Goal: Communication & Community: Ask a question

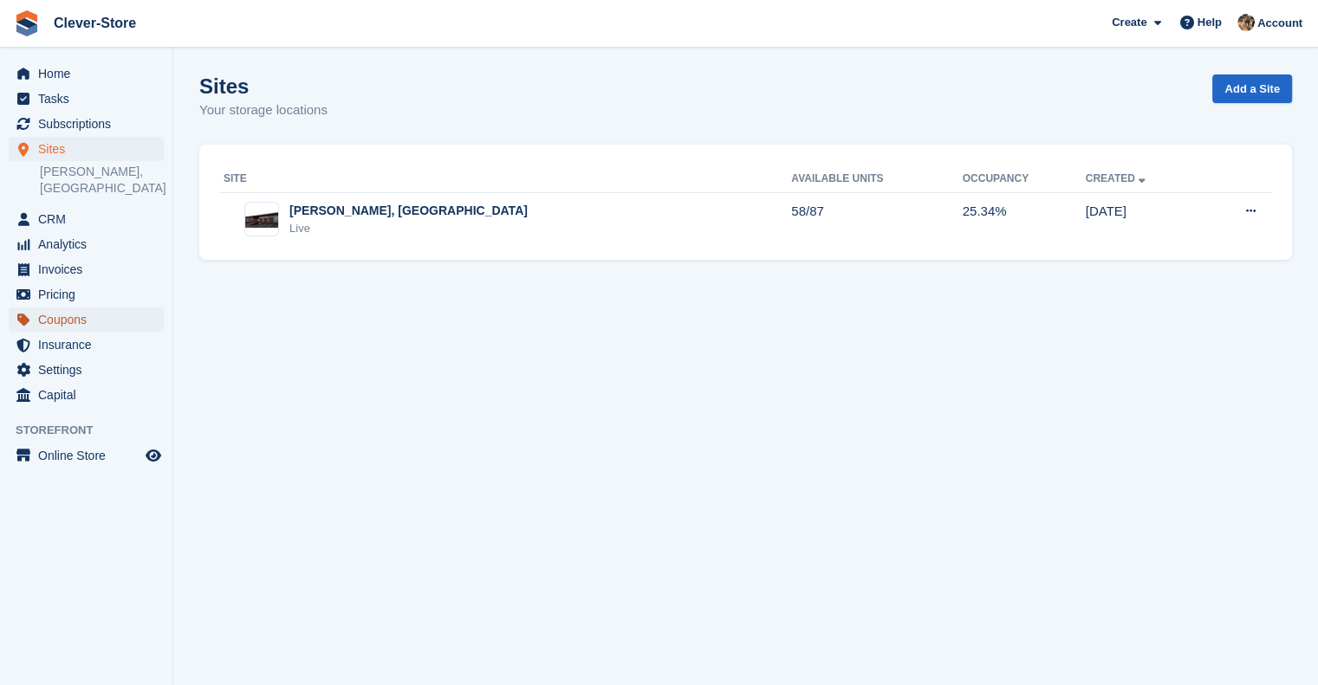
click at [78, 310] on span "Coupons" at bounding box center [90, 320] width 104 height 24
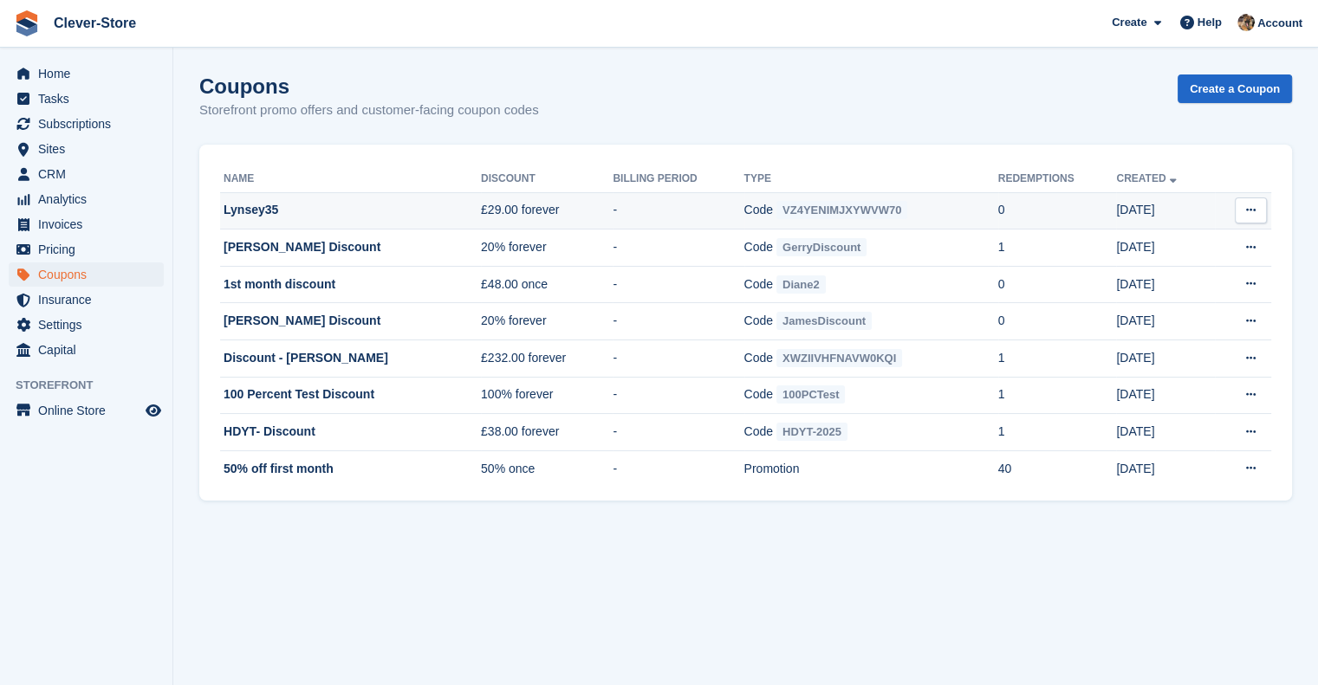
click at [255, 209] on td "Lynsey35" at bounding box center [350, 210] width 261 height 37
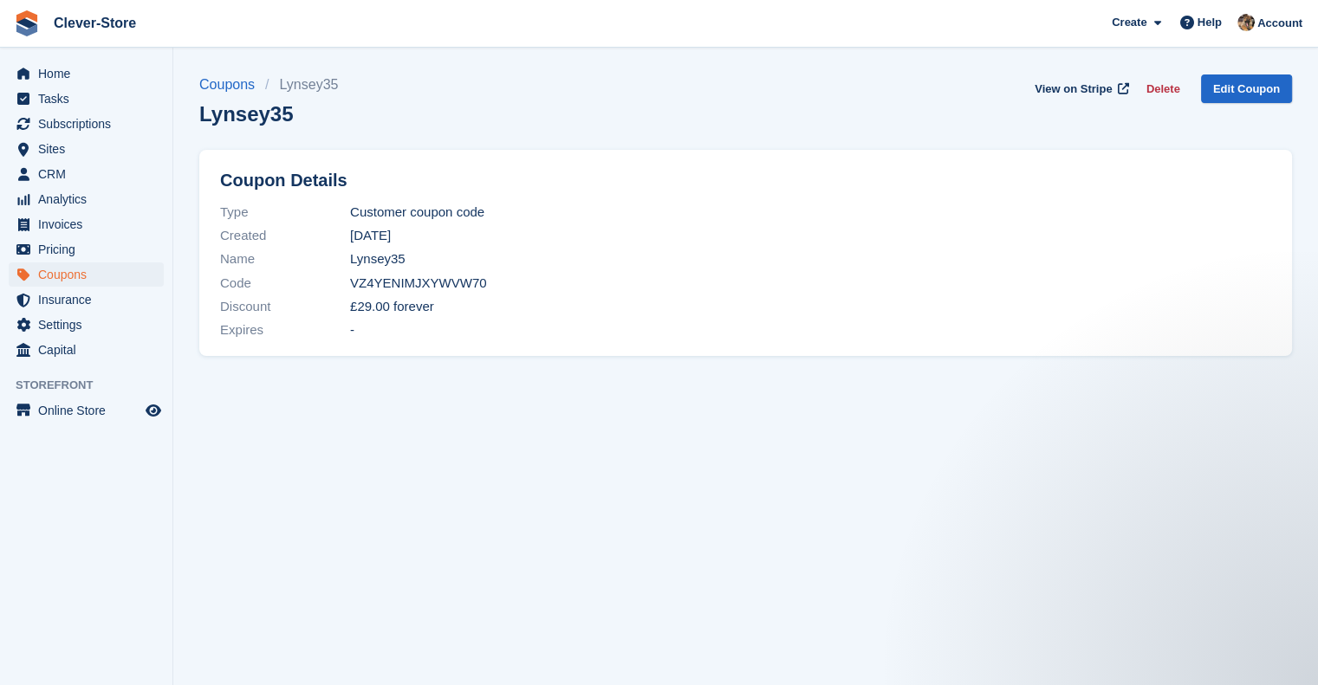
drag, startPoint x: 479, startPoint y: 287, endPoint x: 428, endPoint y: 280, distance: 51.6
click at [428, 280] on div "Code VZ4YENIMJXYWVW70" at bounding box center [745, 282] width 1051 height 23
drag, startPoint x: 200, startPoint y: 118, endPoint x: 282, endPoint y: 118, distance: 82.3
click at [282, 118] on h1 "Lynsey35" at bounding box center [273, 113] width 149 height 23
copy h1 "Lynsey35"
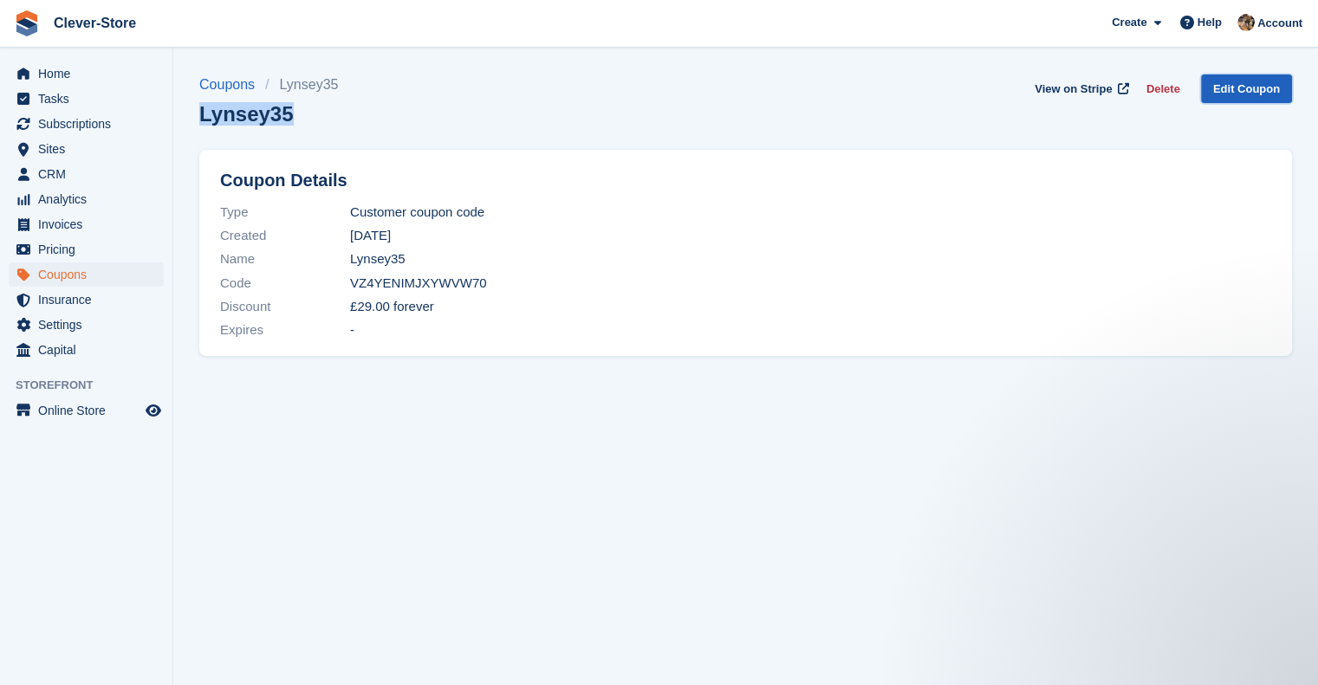
click at [1252, 87] on link "Edit Coupon" at bounding box center [1246, 89] width 91 height 29
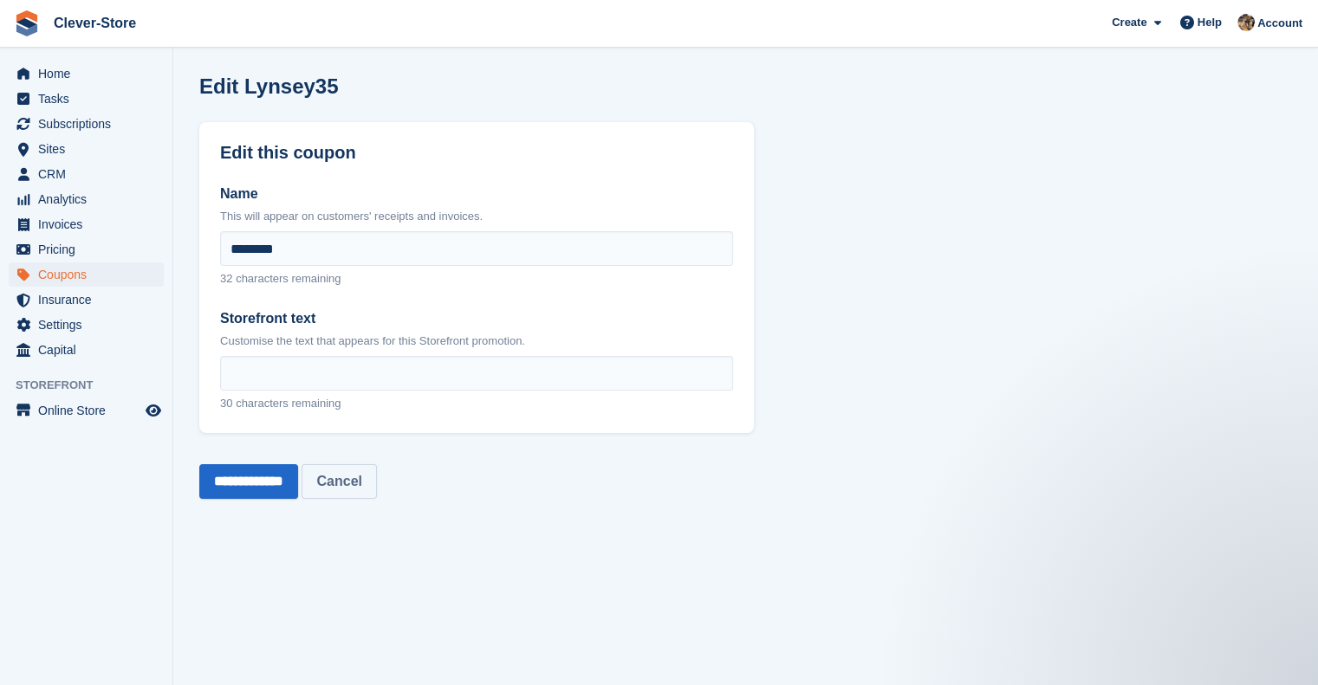
click at [376, 483] on link "Cancel" at bounding box center [339, 481] width 75 height 35
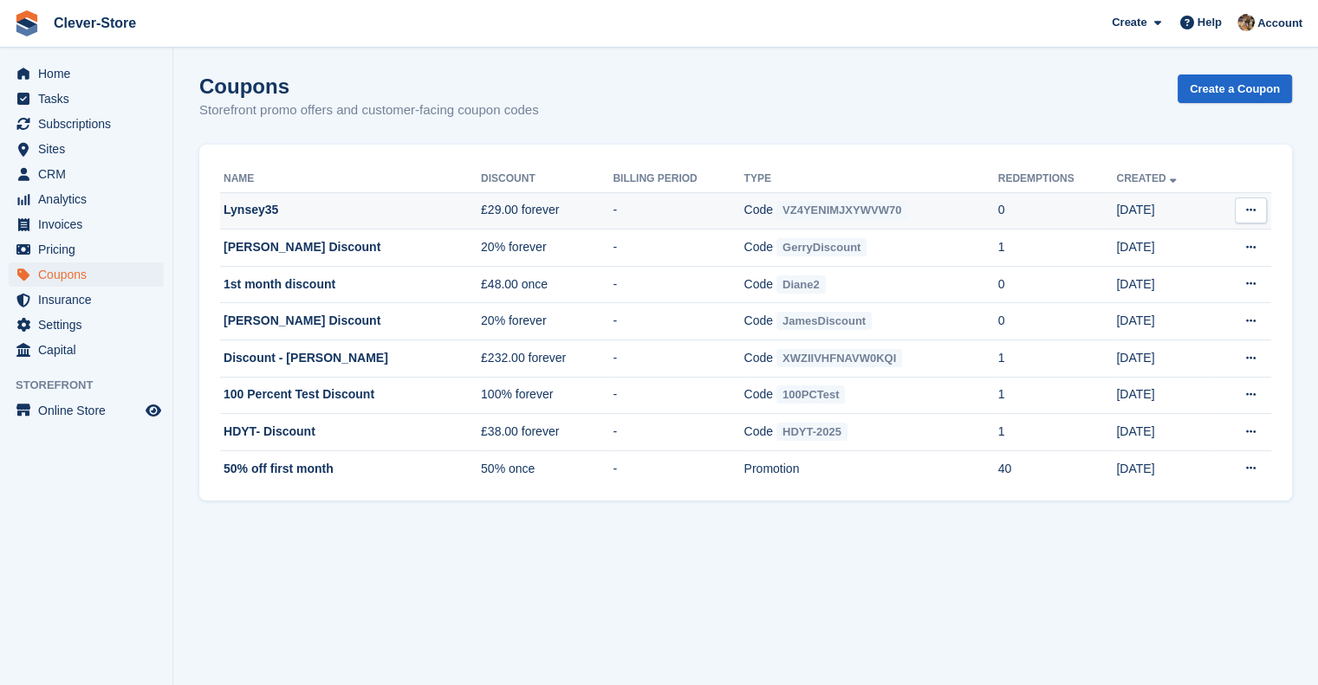
click at [1246, 213] on icon at bounding box center [1251, 210] width 10 height 11
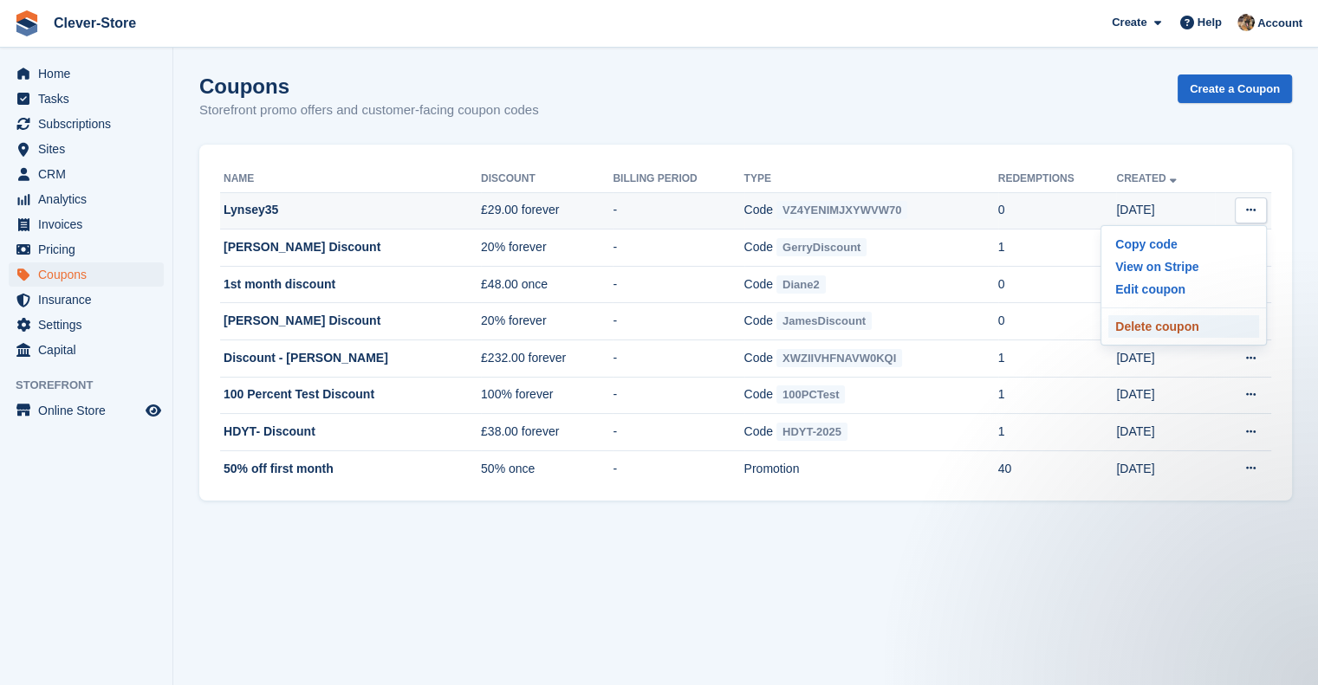
click at [1156, 333] on p "Delete coupon" at bounding box center [1183, 326] width 151 height 23
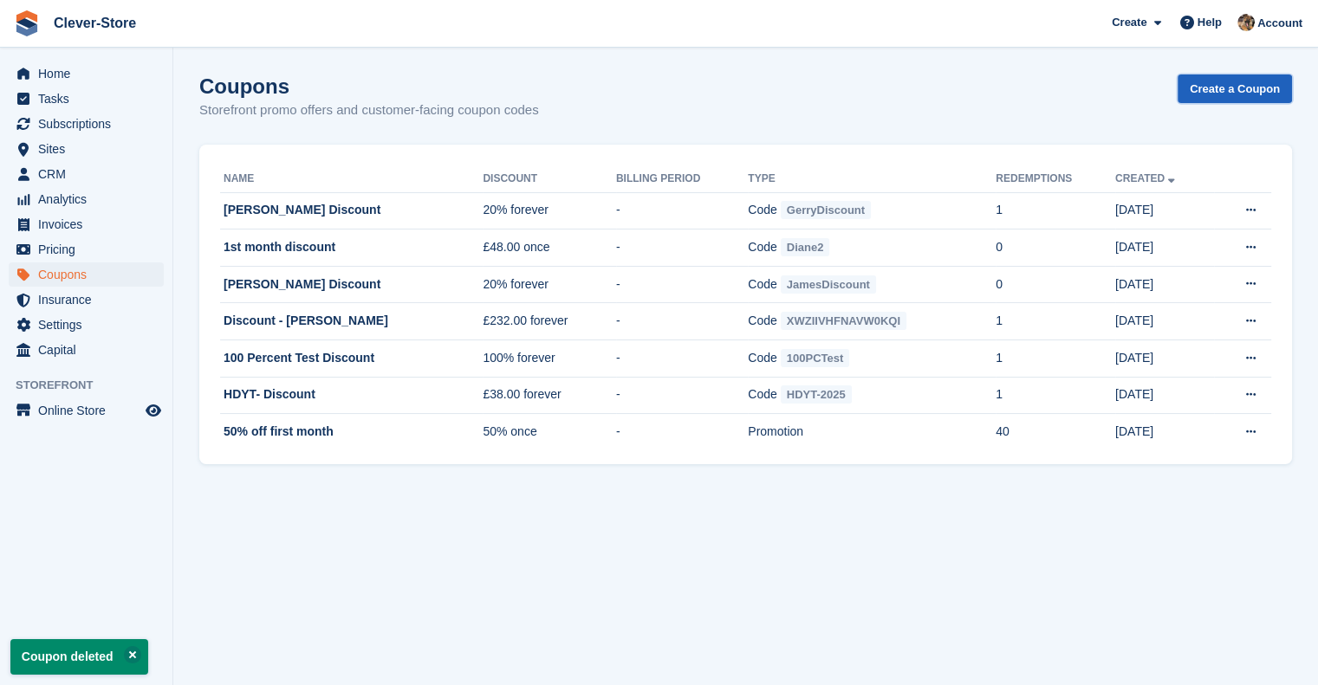
click at [1217, 89] on link "Create a Coupon" at bounding box center [1235, 89] width 114 height 29
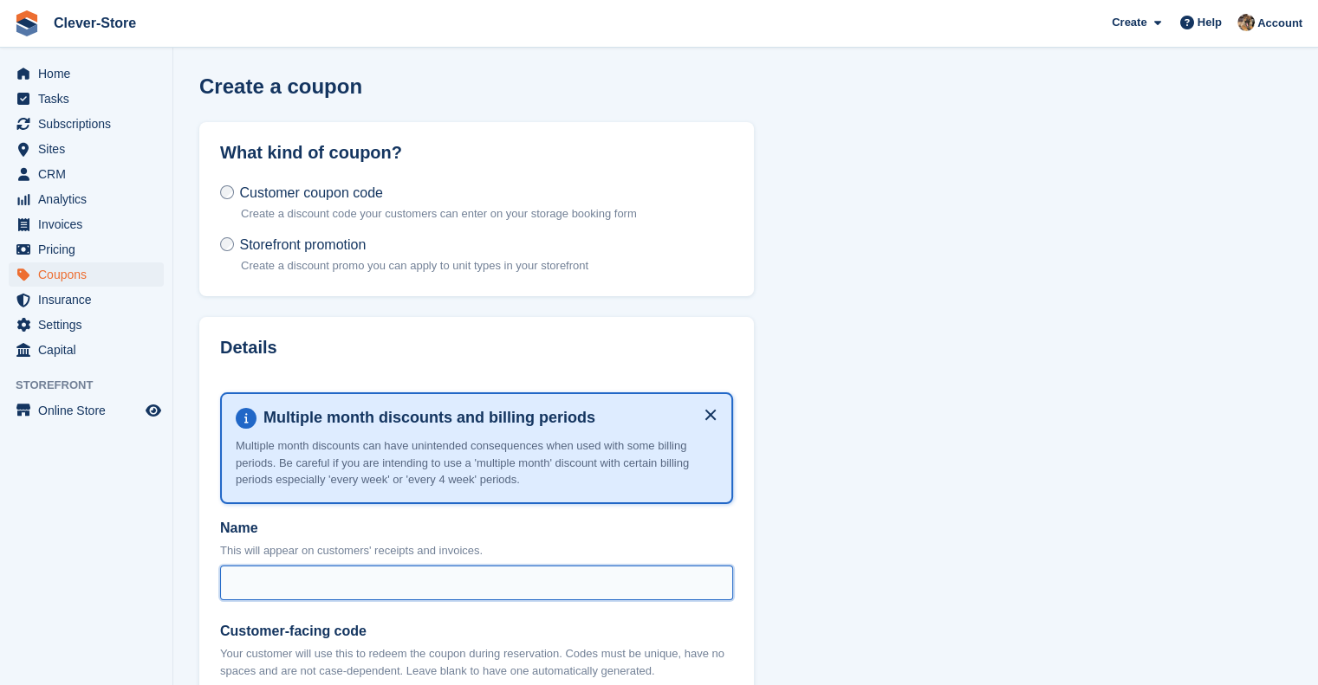
click at [385, 581] on input "Name" at bounding box center [476, 583] width 513 height 35
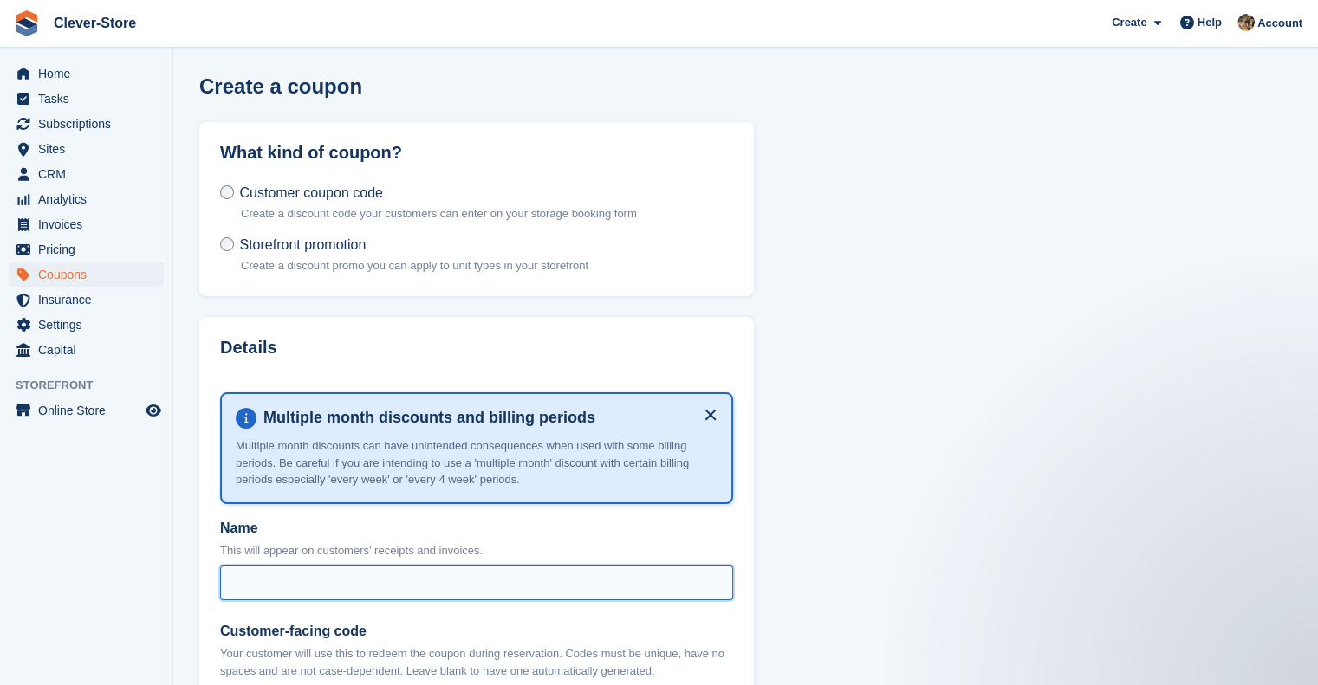
paste input "********"
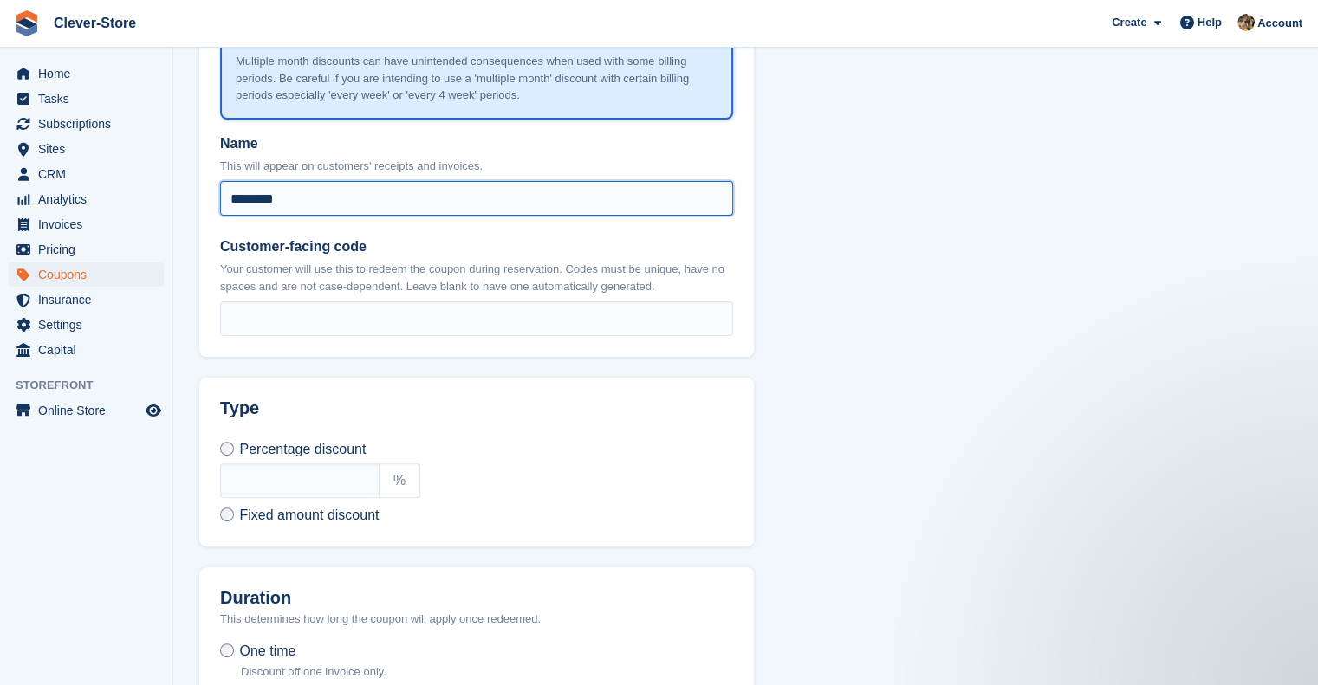
scroll to position [419, 0]
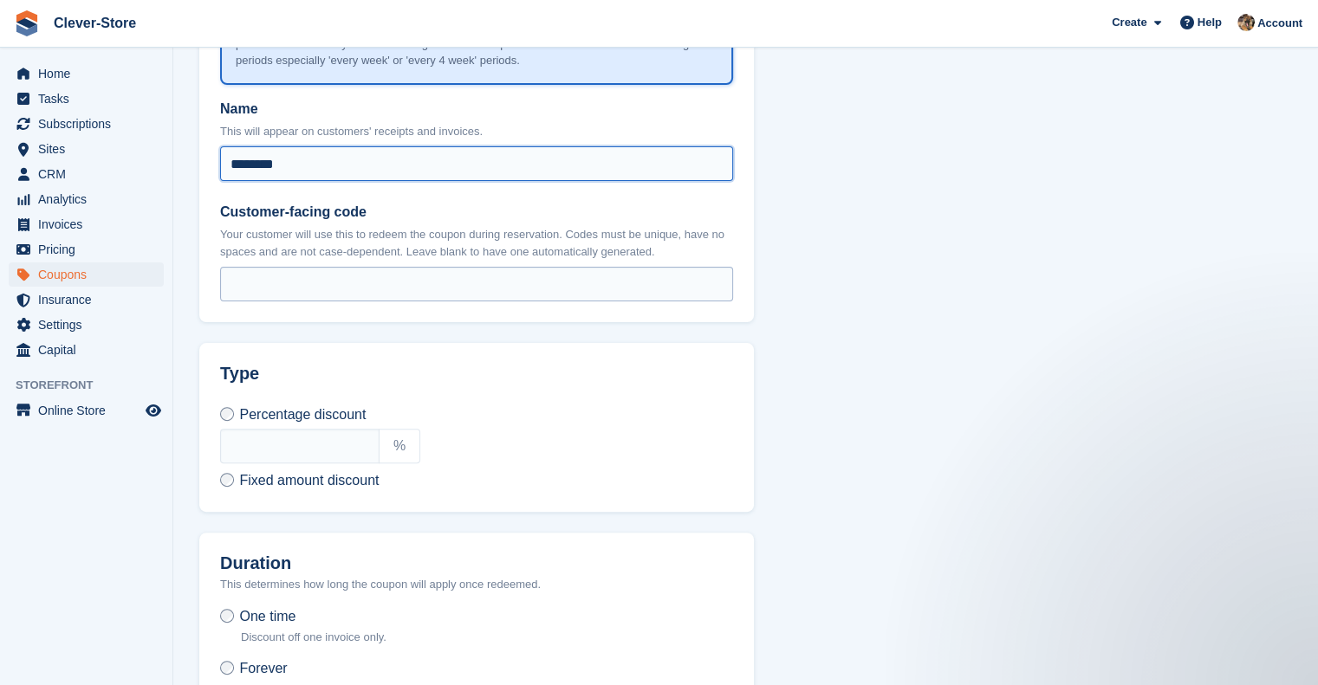
type input "********"
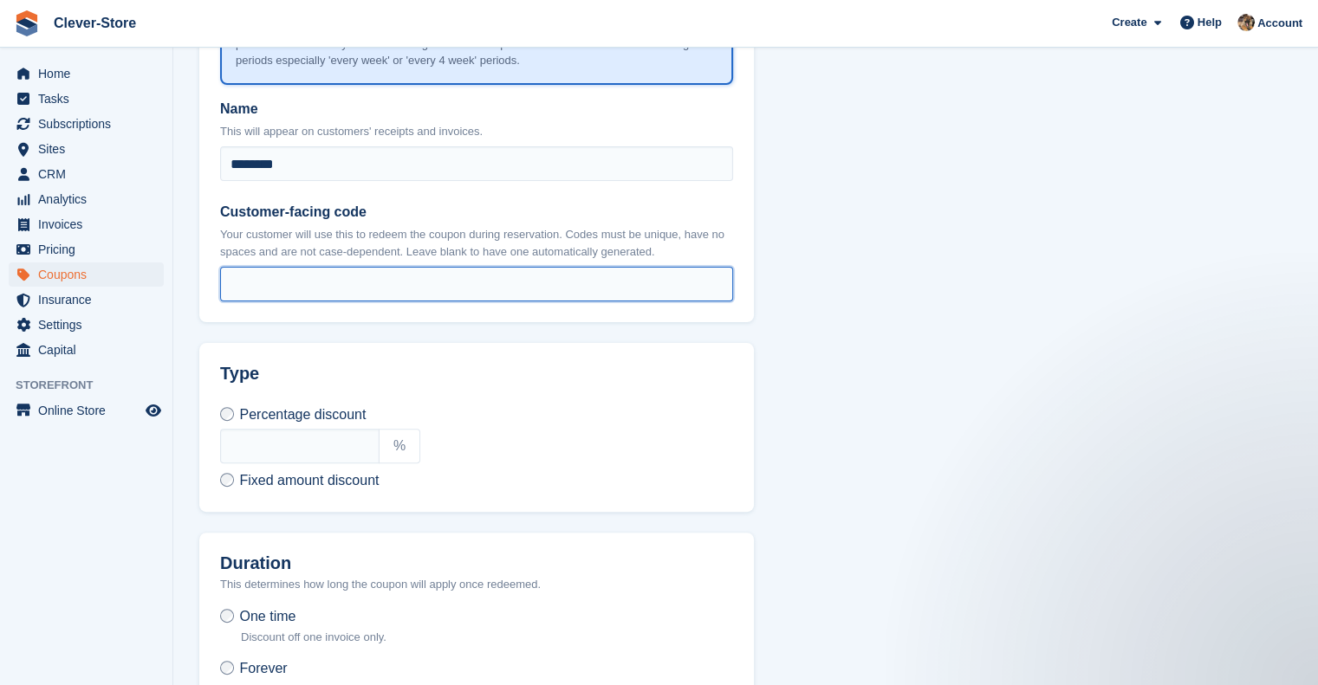
click at [353, 282] on input "Customer-facing code" at bounding box center [476, 284] width 513 height 35
paste input "********"
type input "********"
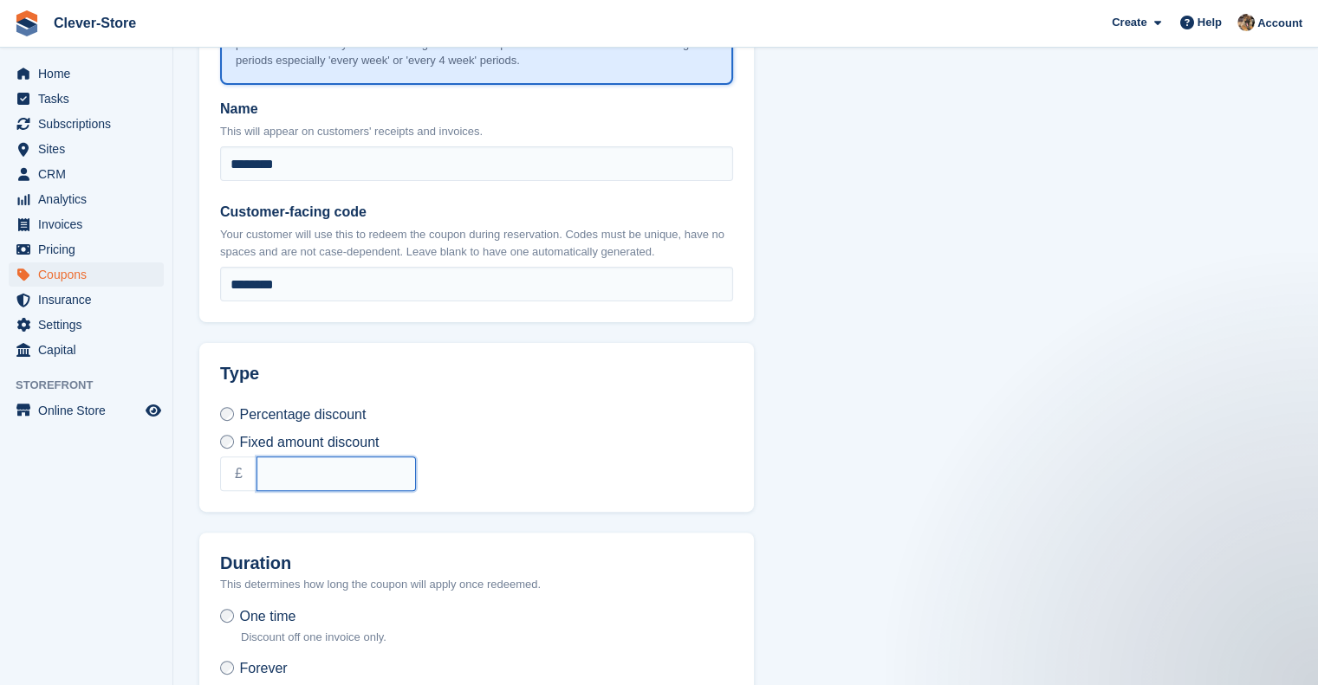
click at [300, 470] on input "text" at bounding box center [335, 474] width 159 height 35
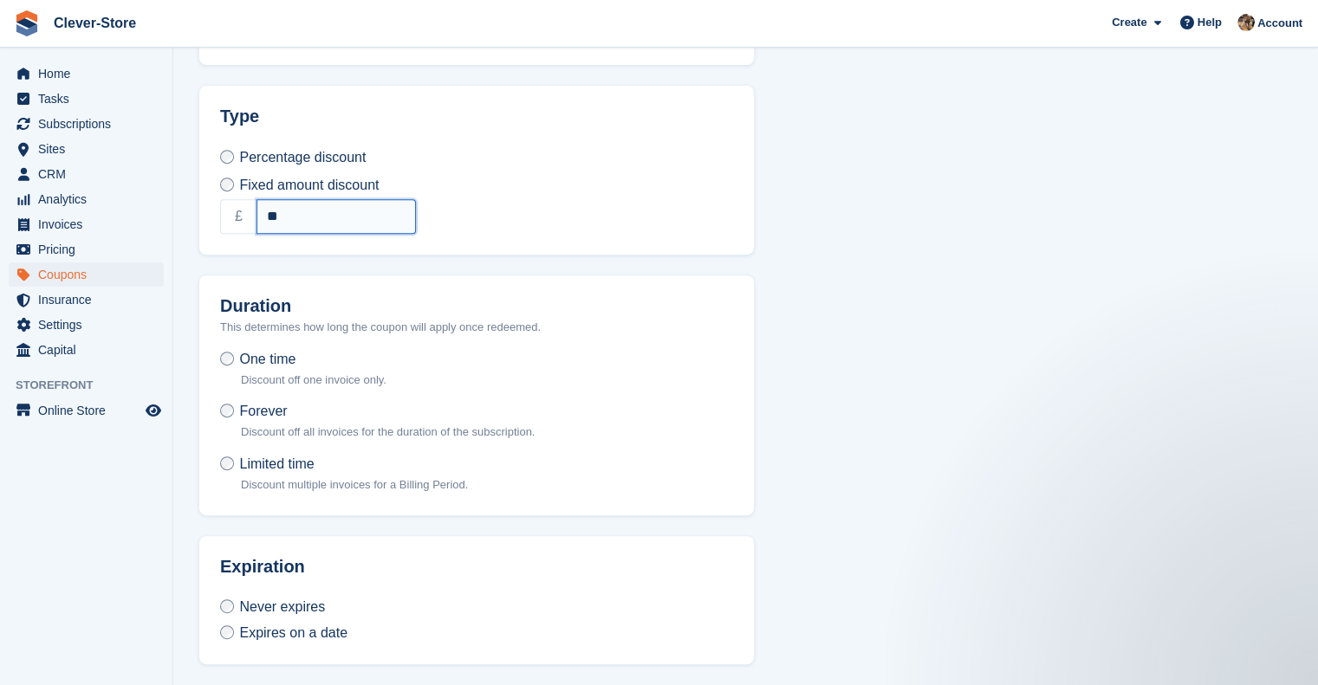
scroll to position [696, 0]
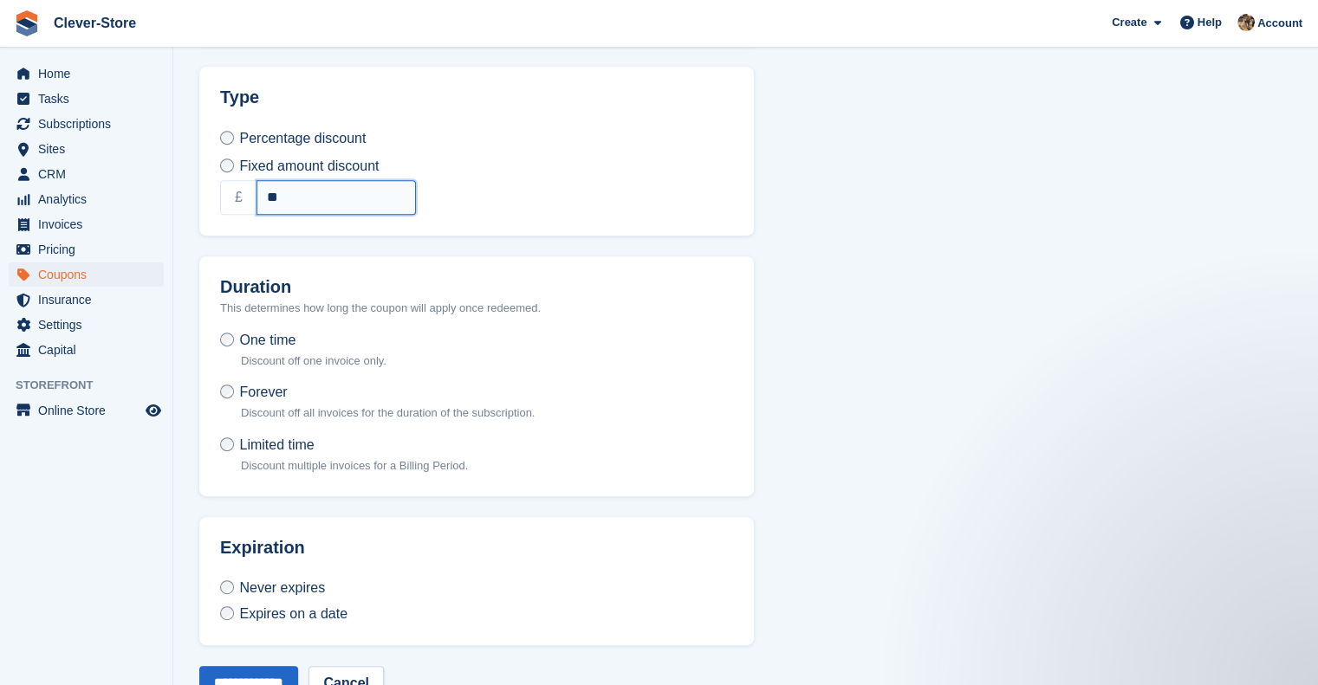
type input "**"
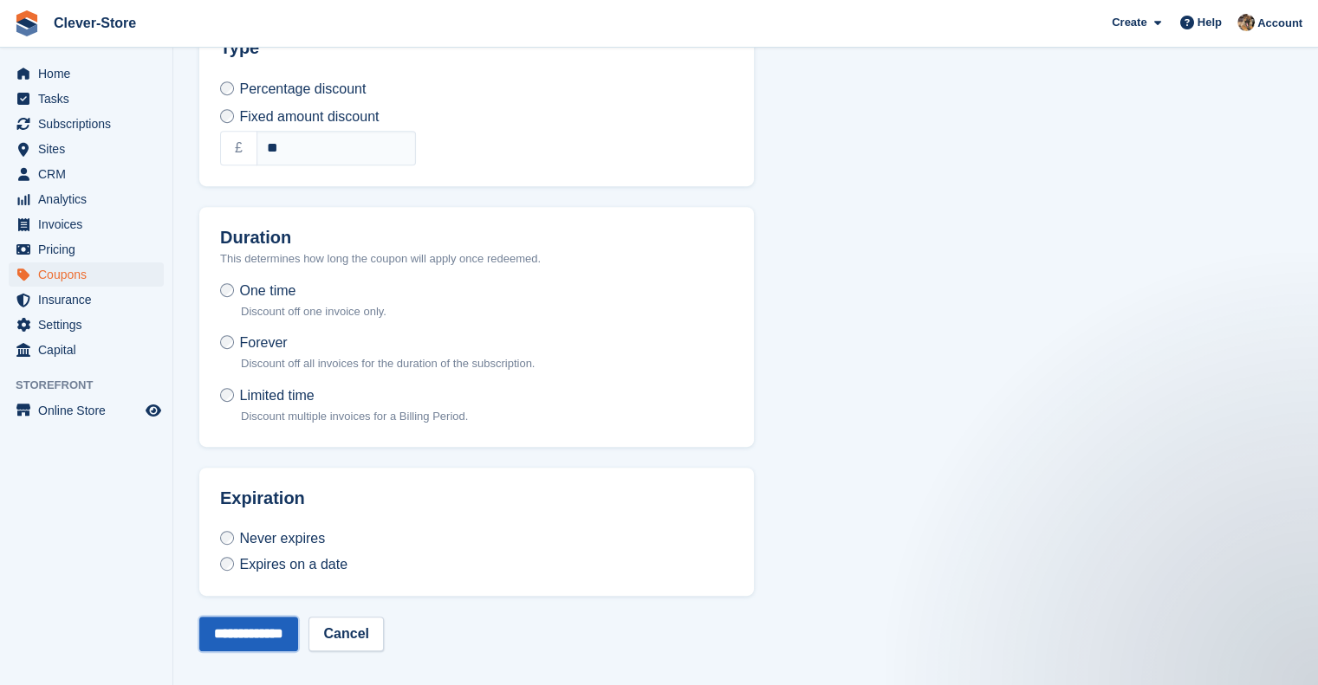
click at [252, 634] on input "**********" at bounding box center [248, 634] width 99 height 35
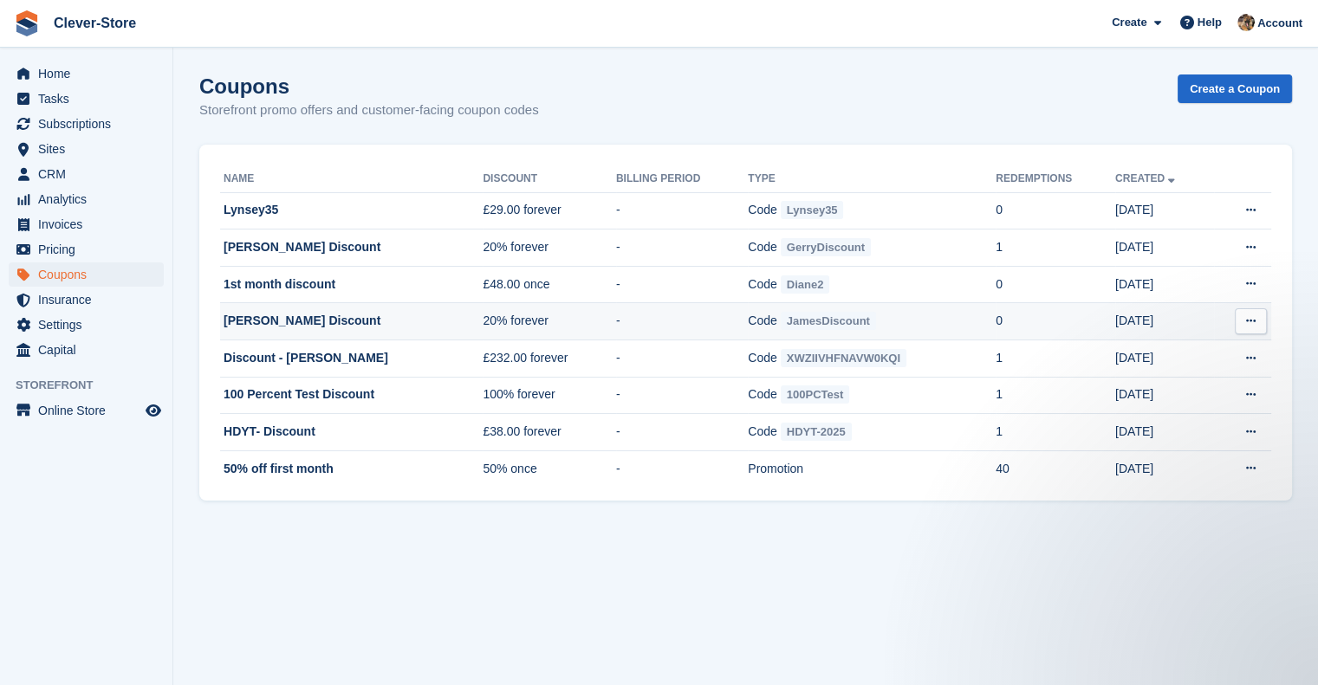
click at [1249, 321] on icon at bounding box center [1251, 320] width 10 height 11
click at [1157, 403] on p "Edit coupon" at bounding box center [1183, 400] width 151 height 23
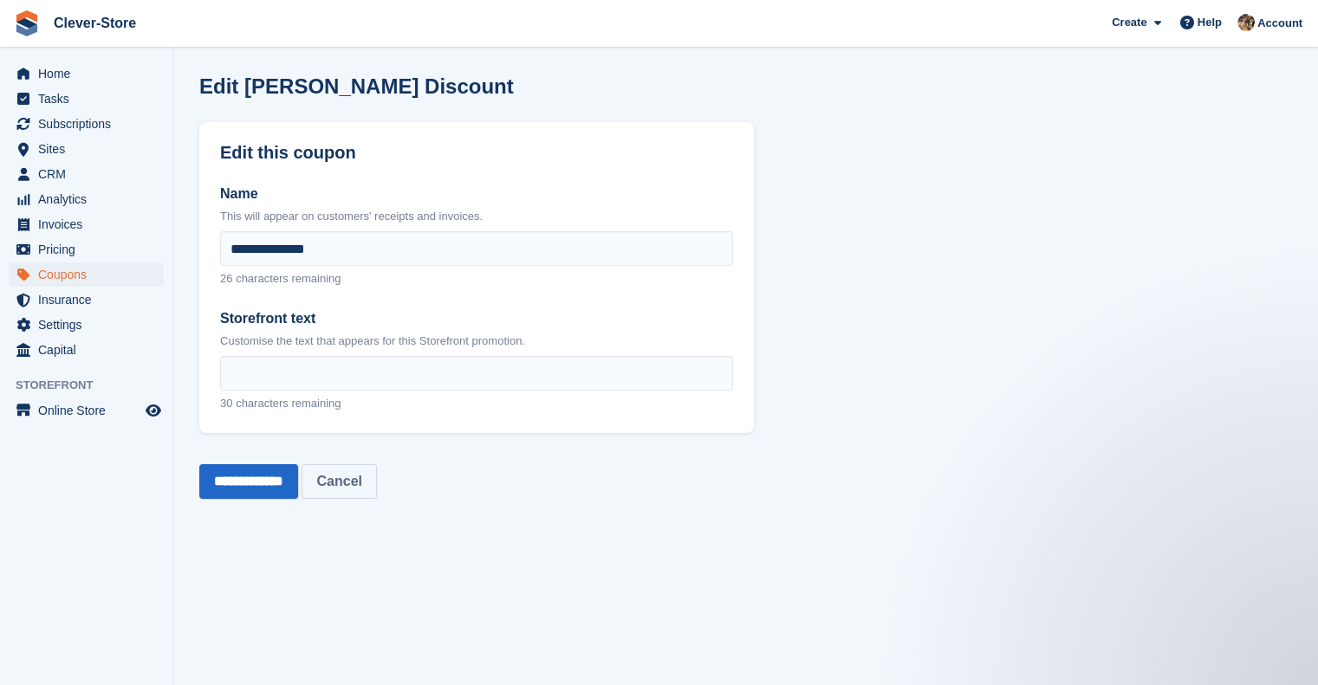
click at [376, 482] on link "Cancel" at bounding box center [339, 481] width 75 height 35
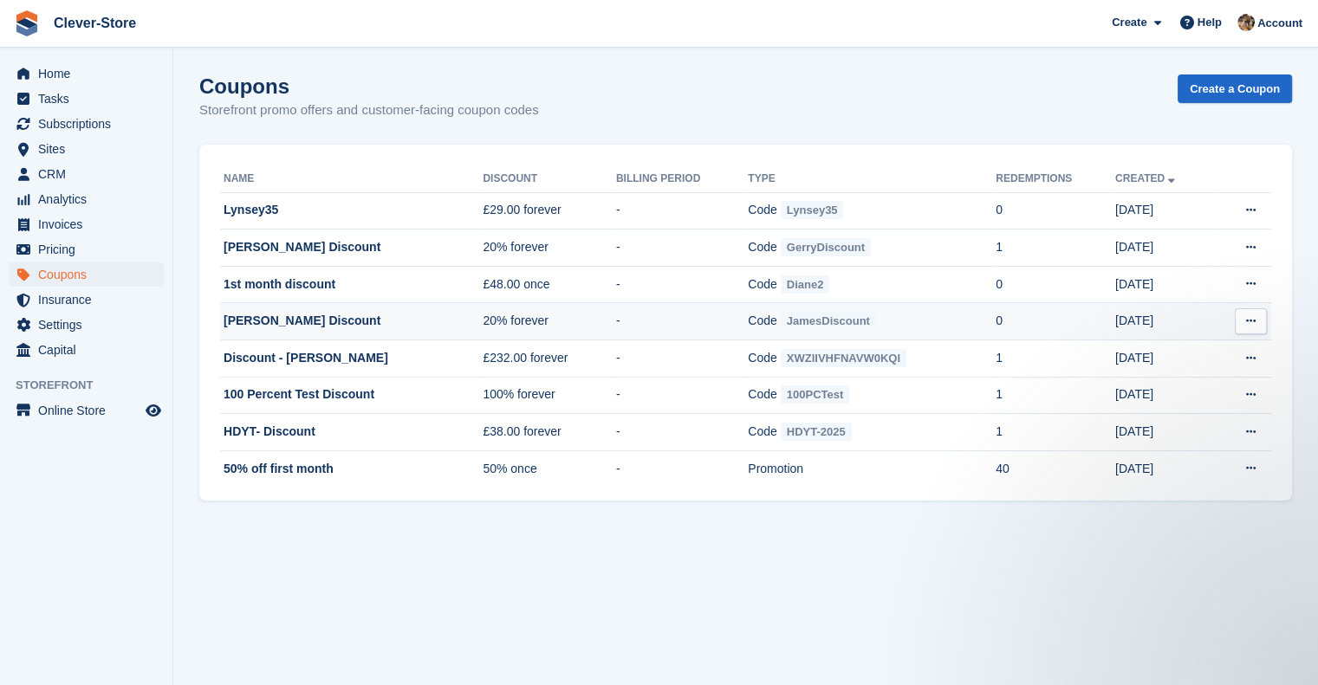
click at [1250, 321] on icon at bounding box center [1251, 320] width 10 height 11
click at [1164, 433] on p "Delete coupon" at bounding box center [1183, 437] width 151 height 23
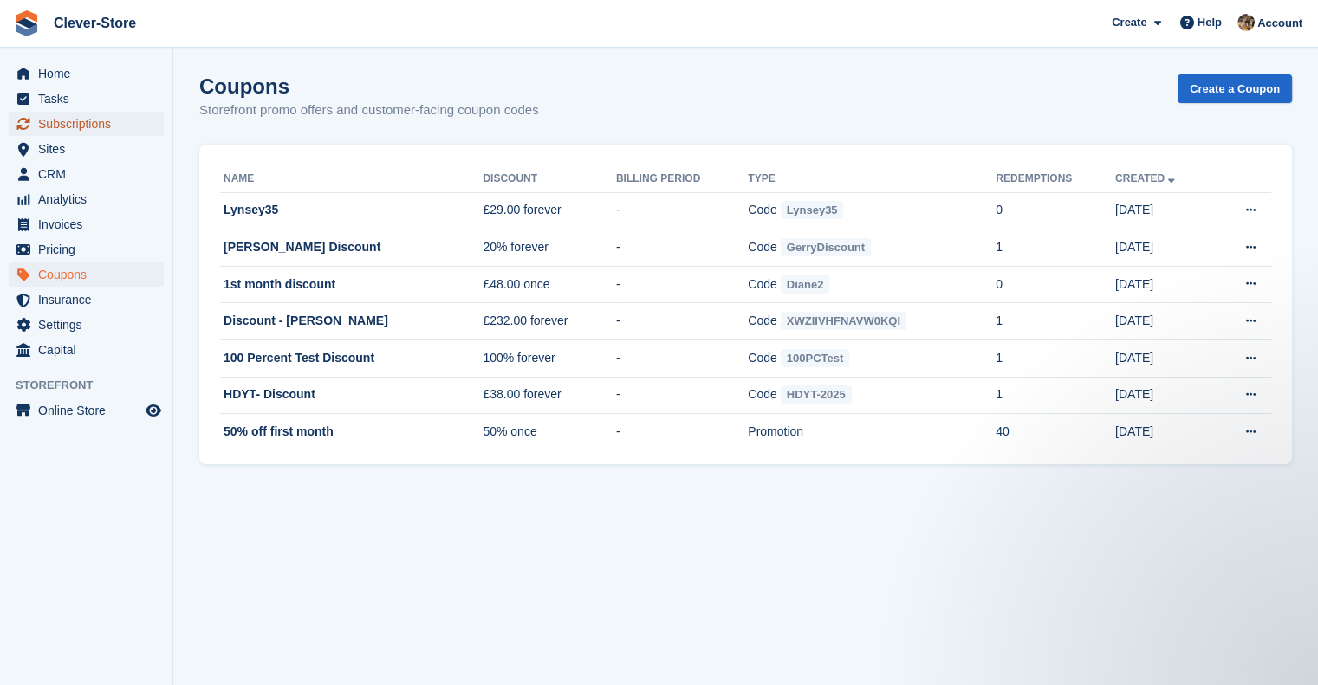
click at [51, 127] on span "Subscriptions" at bounding box center [90, 124] width 104 height 24
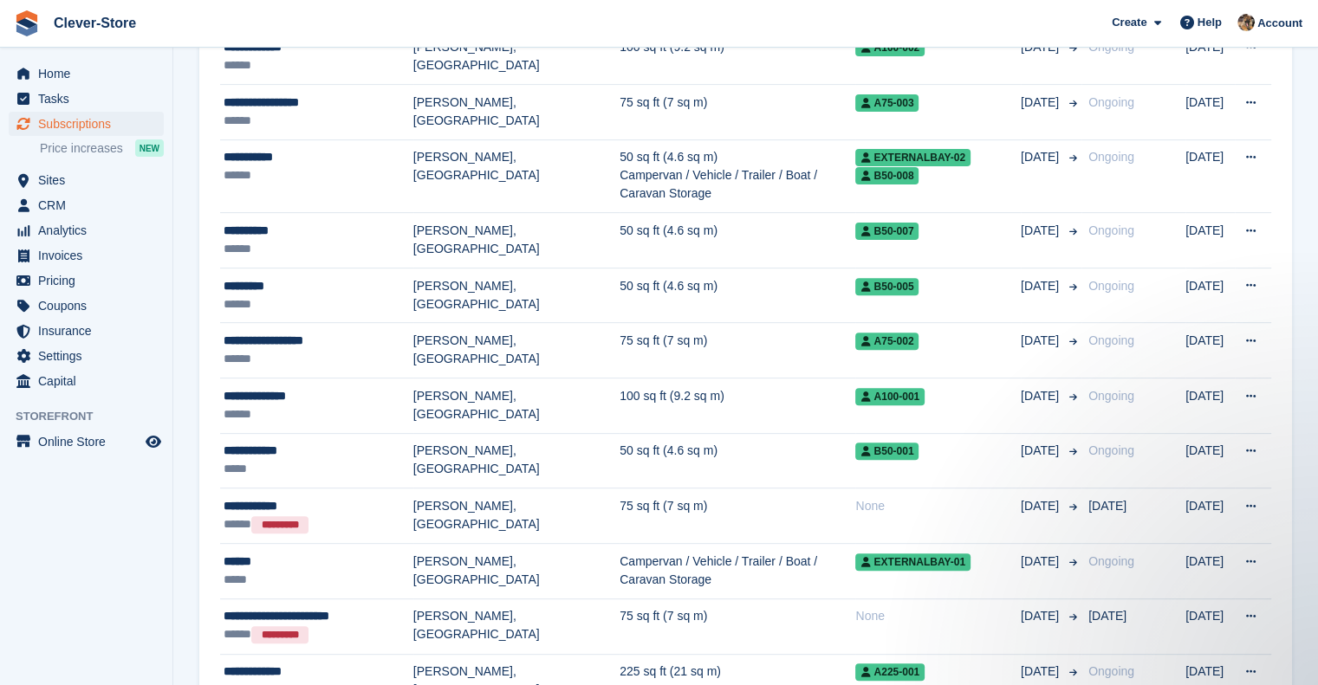
scroll to position [575, 0]
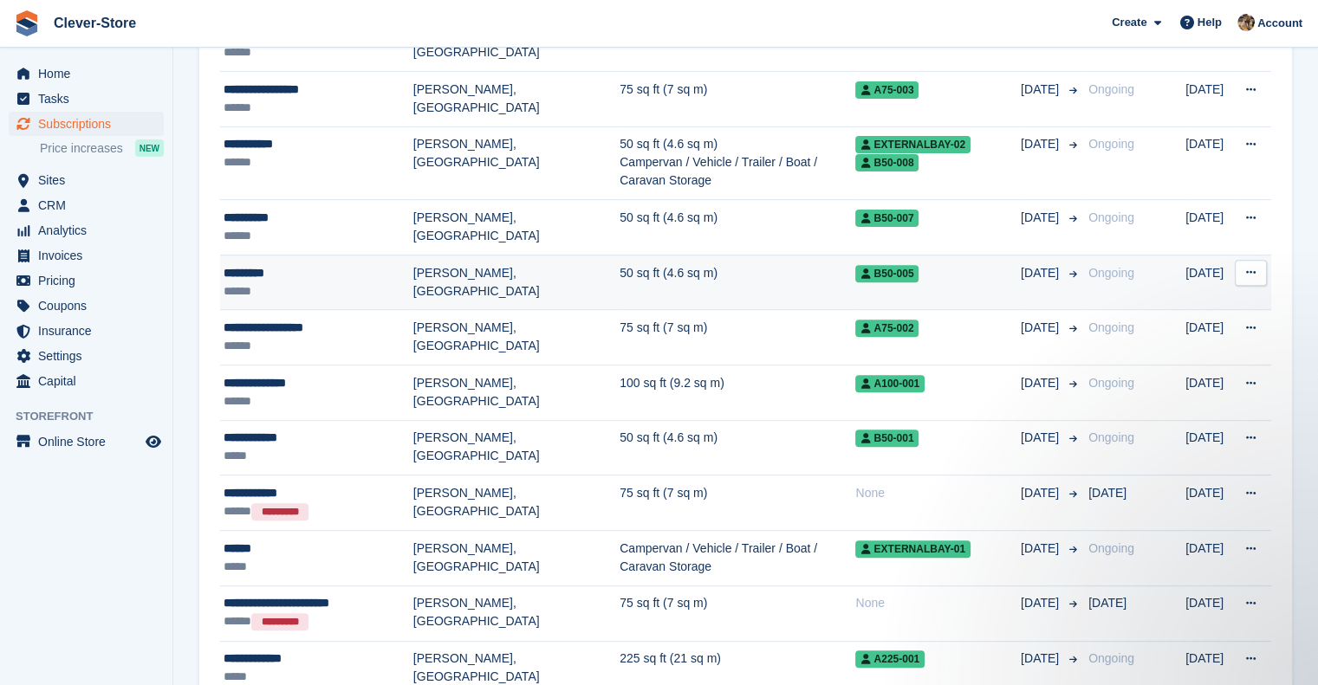
click at [620, 255] on td "50 sq ft (4.6 sq m)" at bounding box center [738, 282] width 236 height 55
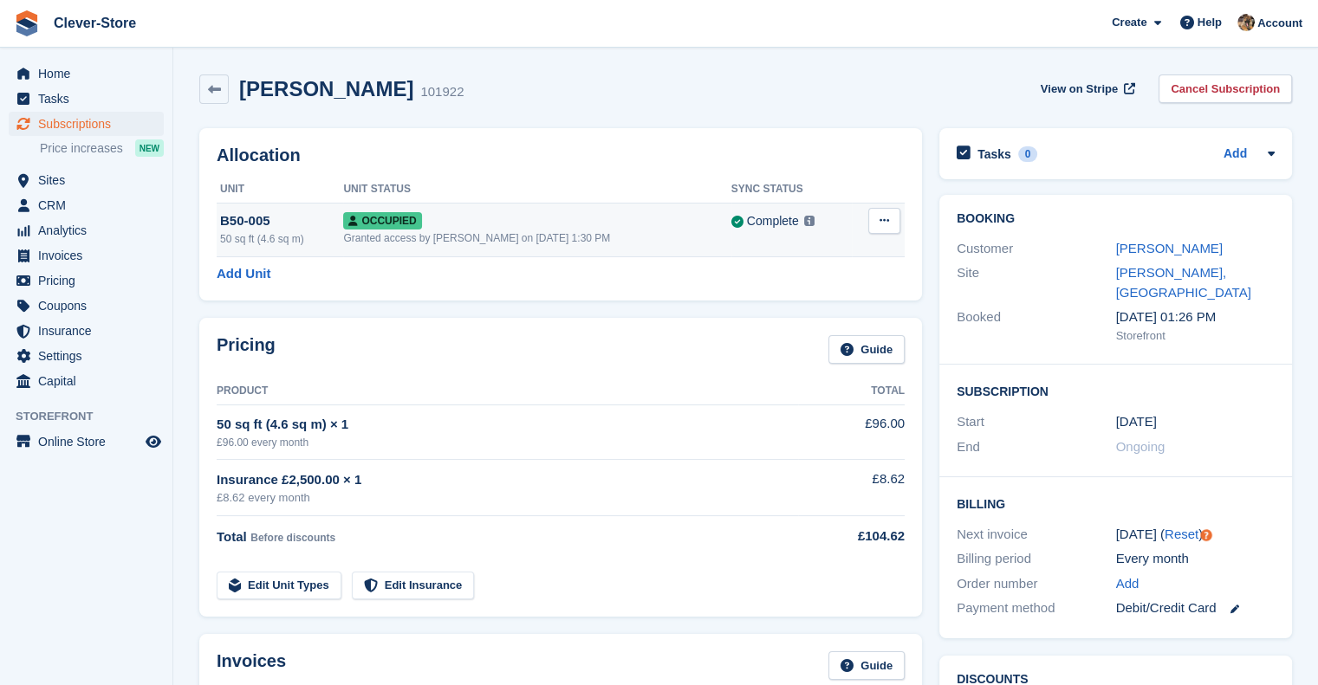
click at [893, 219] on button at bounding box center [884, 221] width 32 height 26
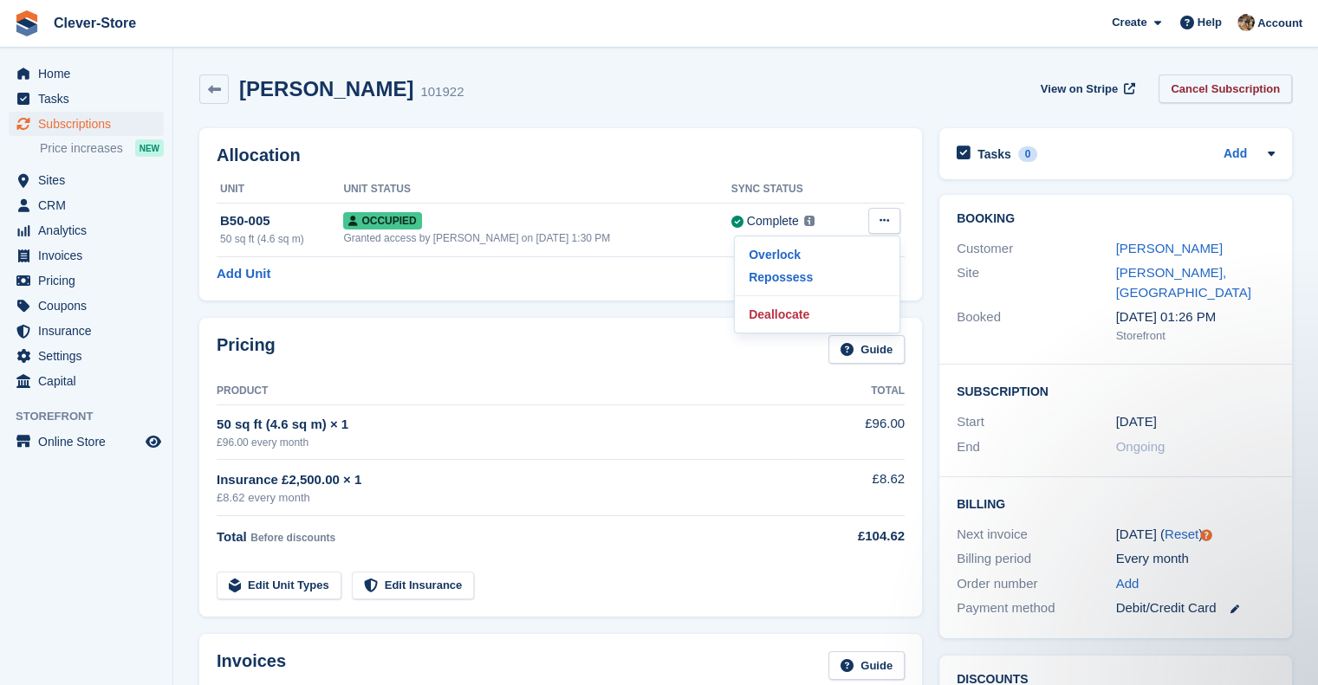
click at [1228, 81] on link "Cancel Subscription" at bounding box center [1225, 89] width 133 height 29
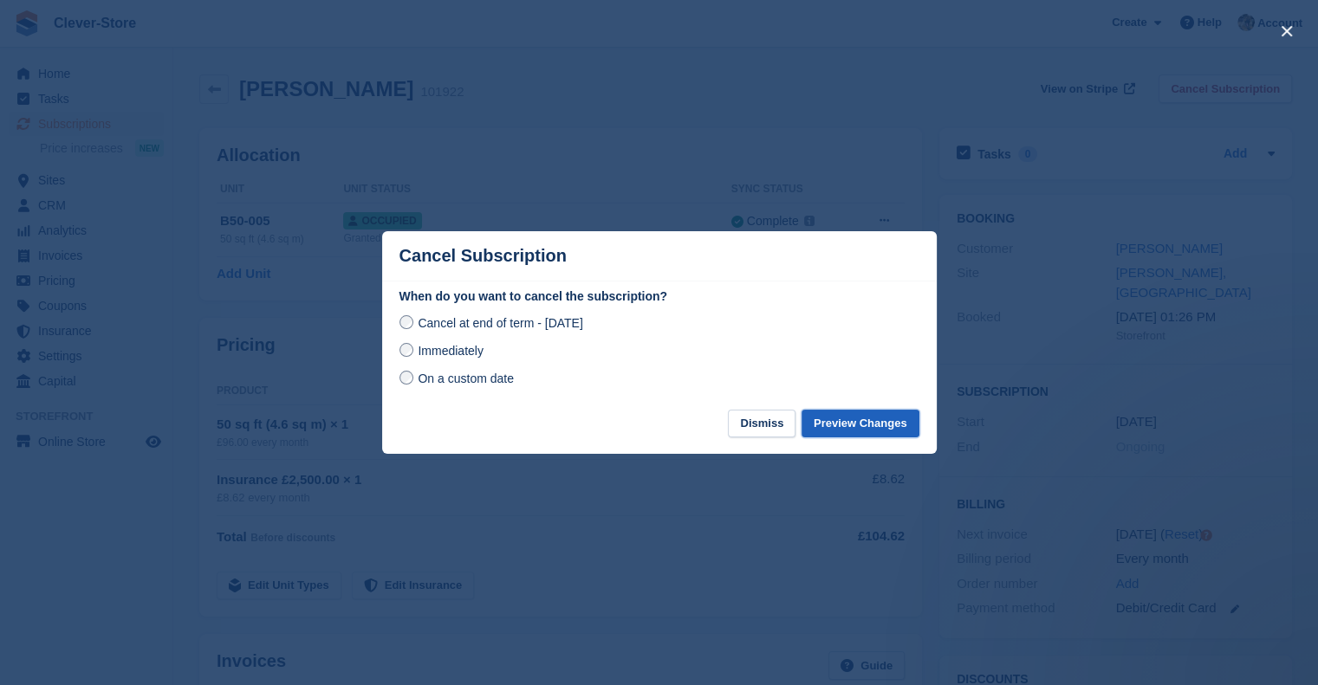
click at [873, 424] on button "Preview Changes" at bounding box center [861, 424] width 118 height 29
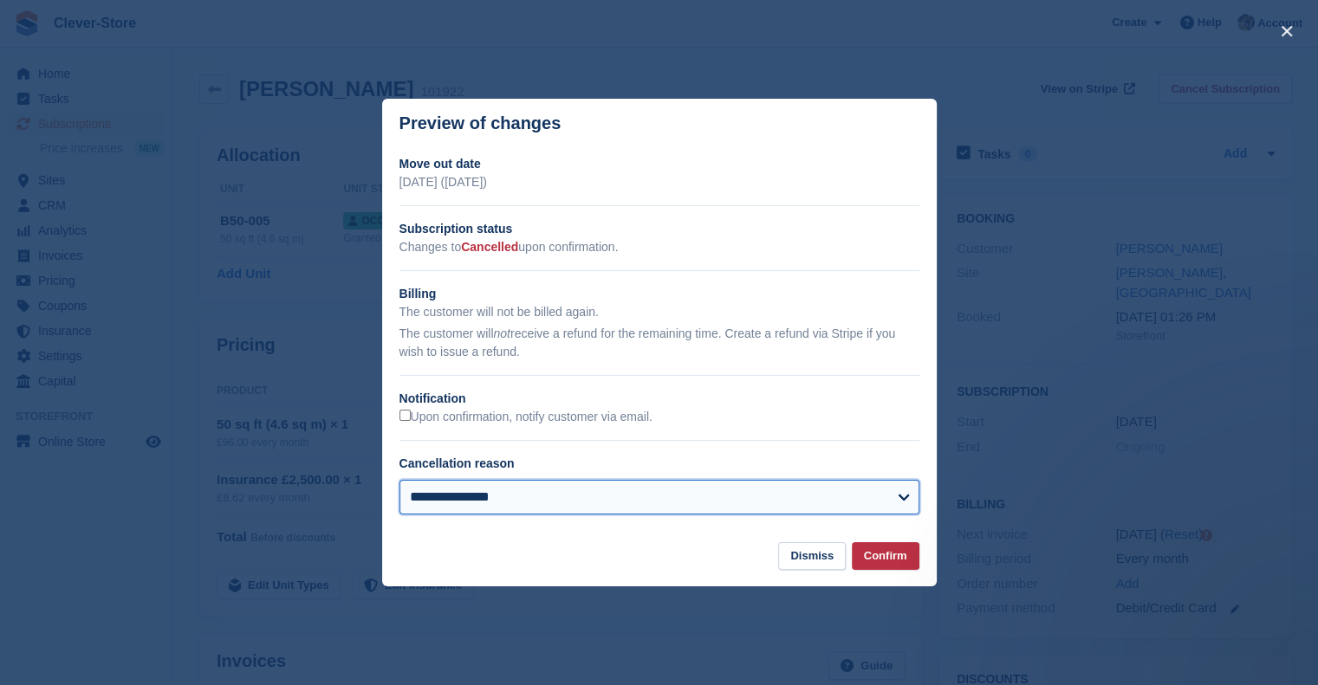
click at [897, 500] on select "**********" at bounding box center [659, 497] width 520 height 35
select select "**********"
click at [399, 481] on select "**********" at bounding box center [659, 497] width 520 height 35
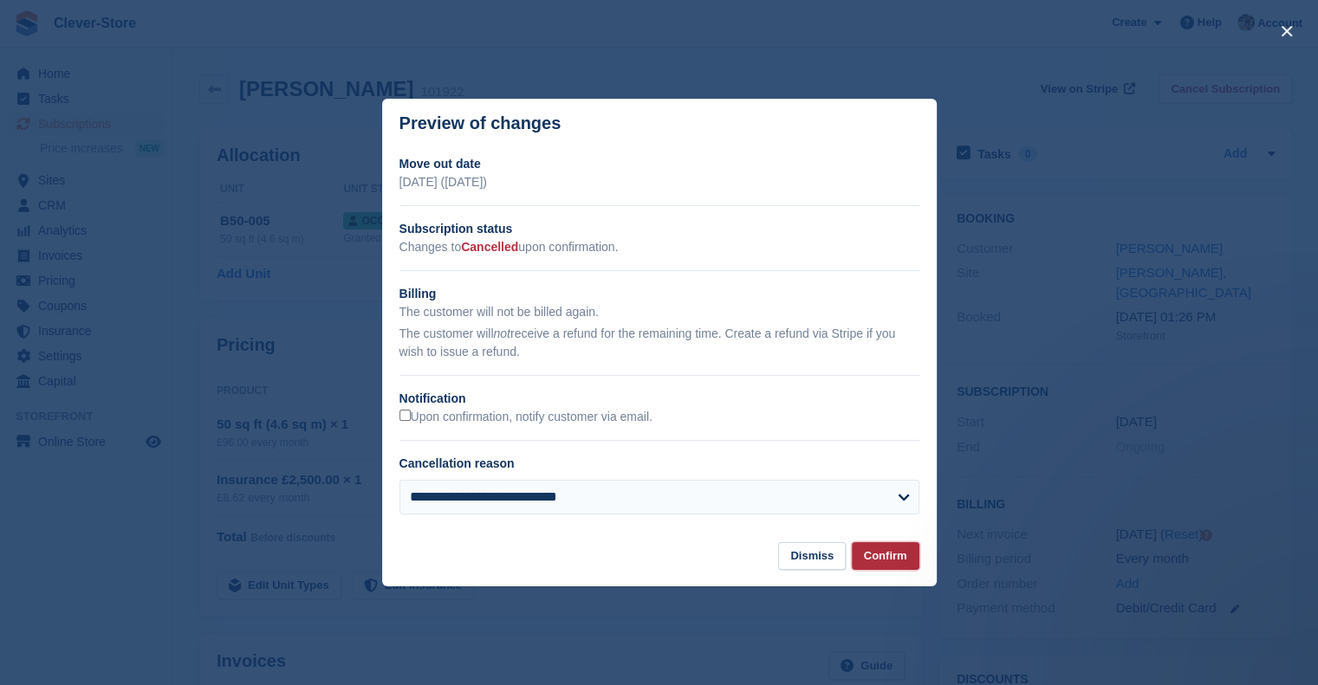
click at [889, 556] on button "Confirm" at bounding box center [886, 556] width 68 height 29
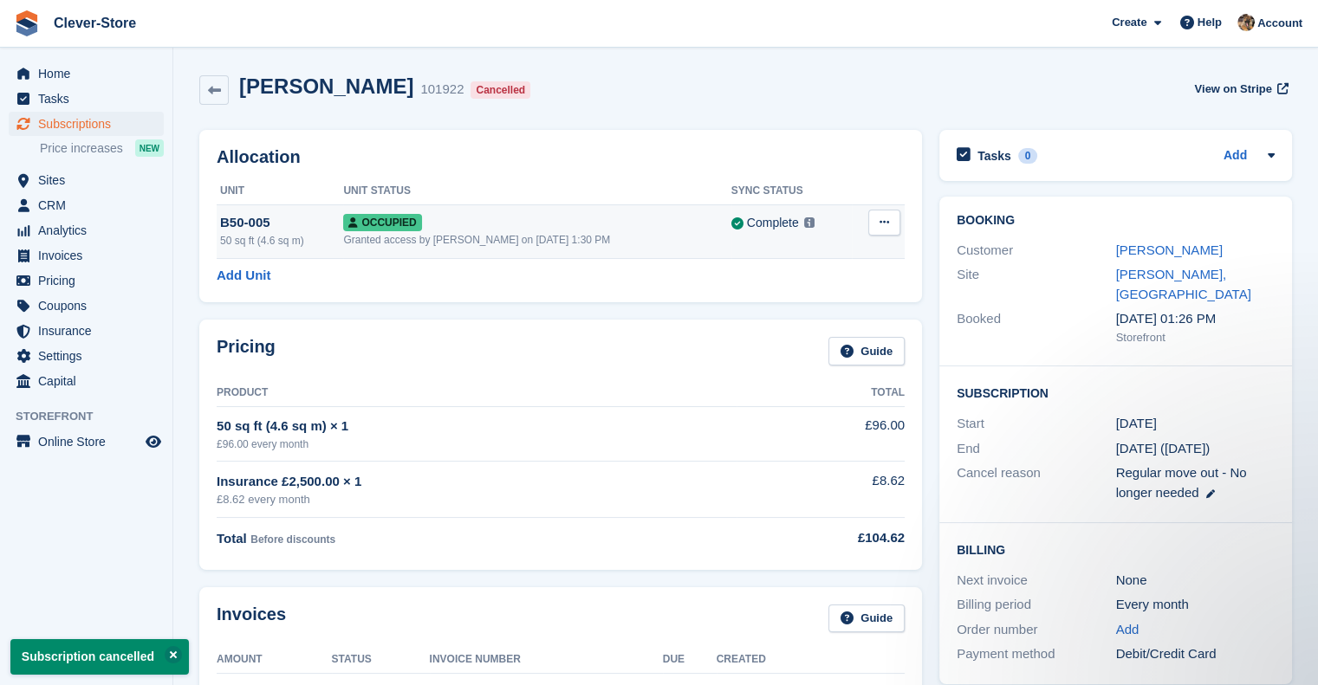
click at [891, 230] on button at bounding box center [884, 223] width 32 height 26
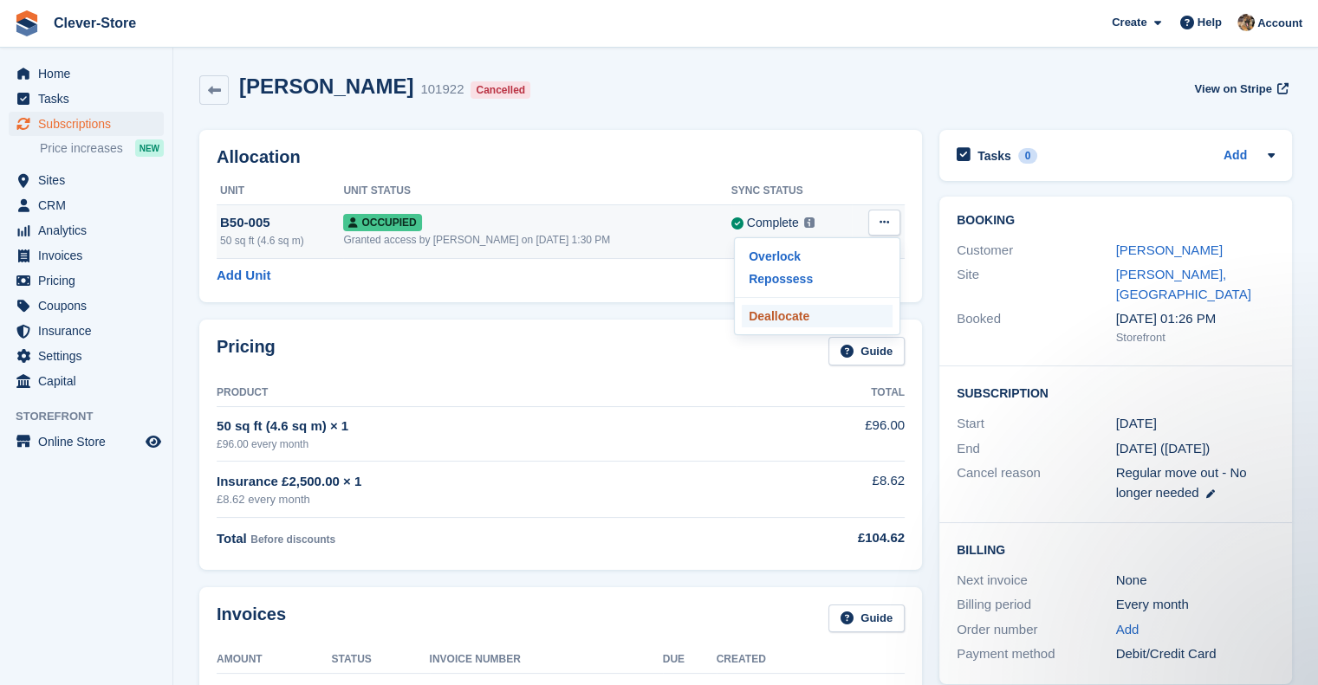
click at [796, 316] on p "Deallocate" at bounding box center [817, 316] width 151 height 23
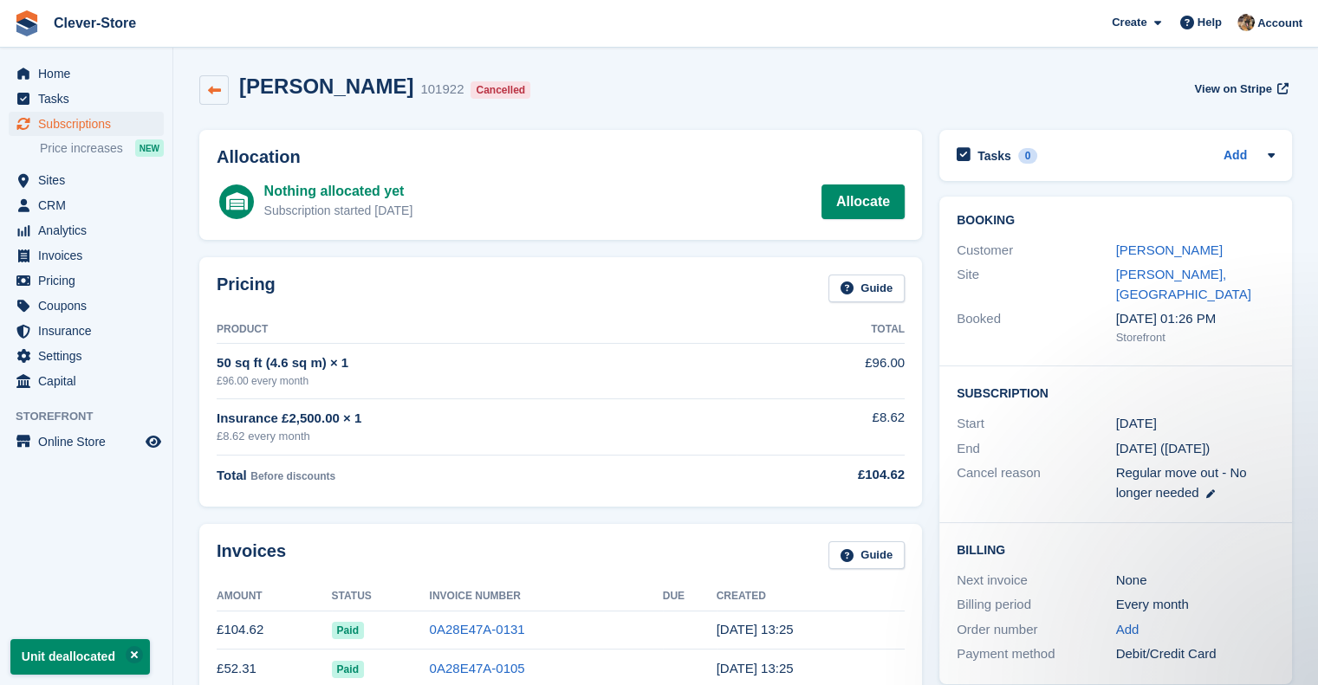
click at [208, 90] on icon at bounding box center [214, 90] width 13 height 13
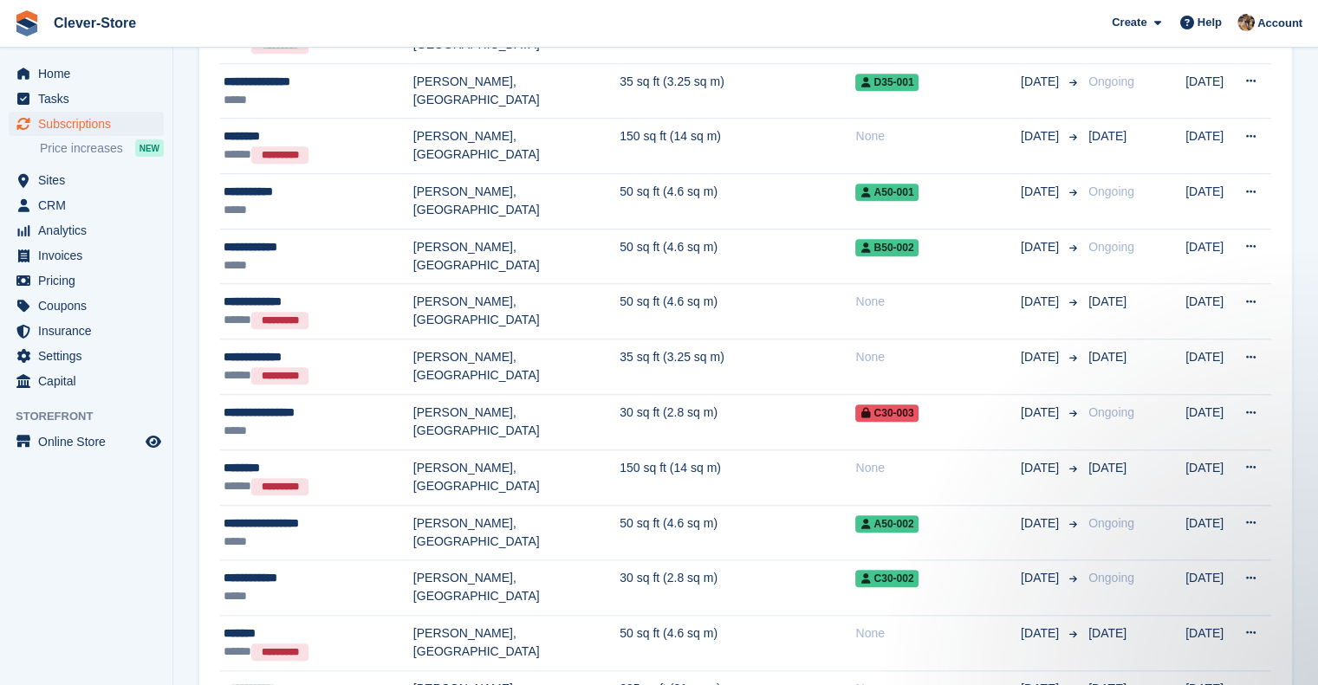
scroll to position [1386, 0]
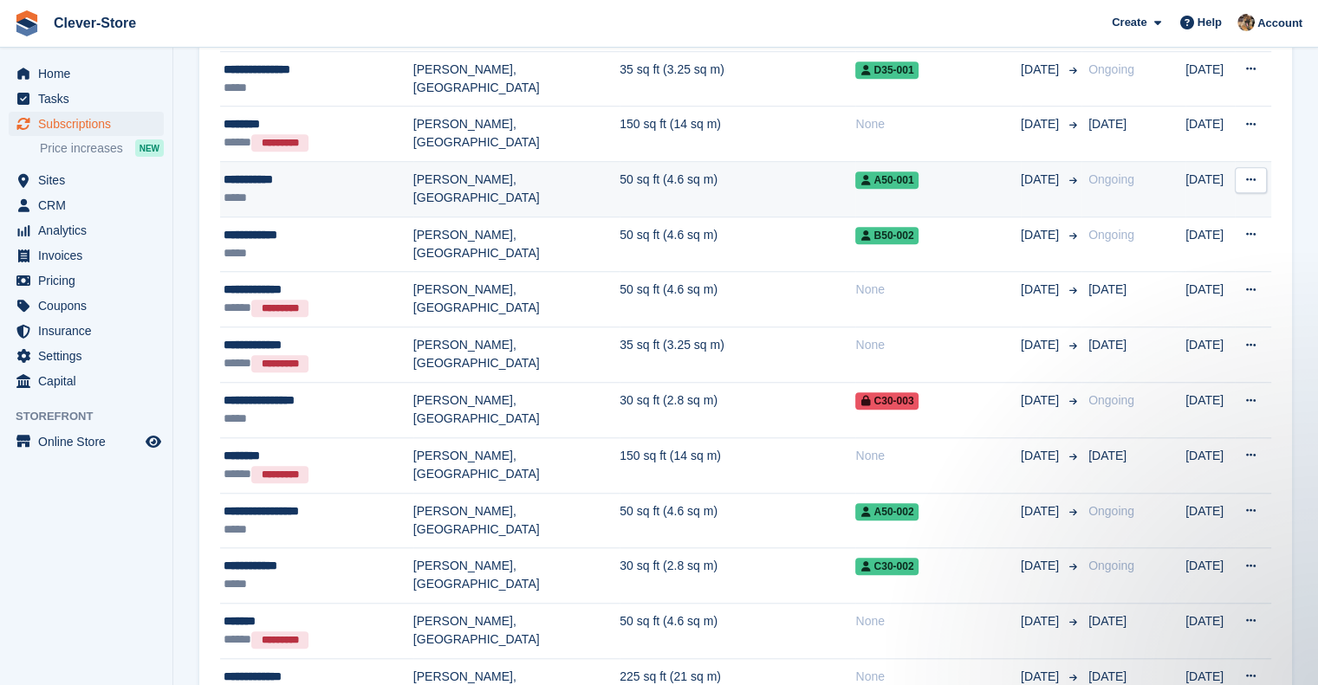
click at [620, 162] on td "50 sq ft (4.6 sq m)" at bounding box center [738, 189] width 236 height 55
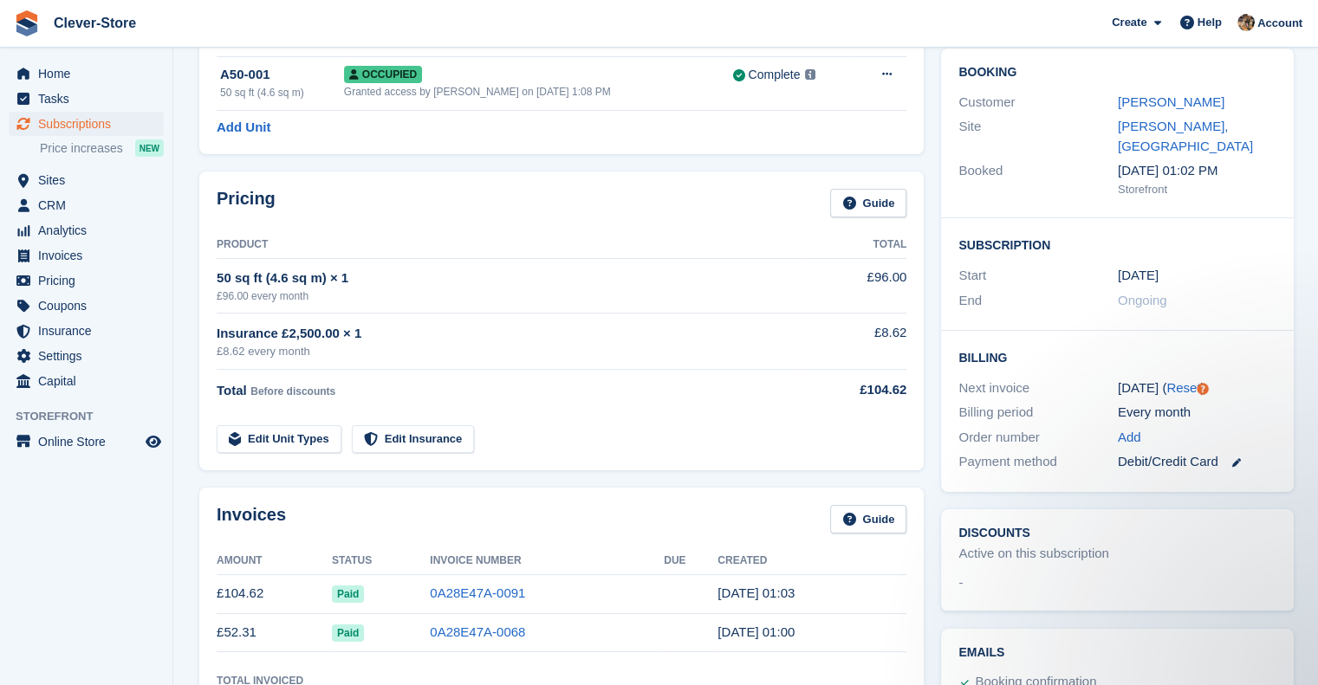
scroll to position [132, 0]
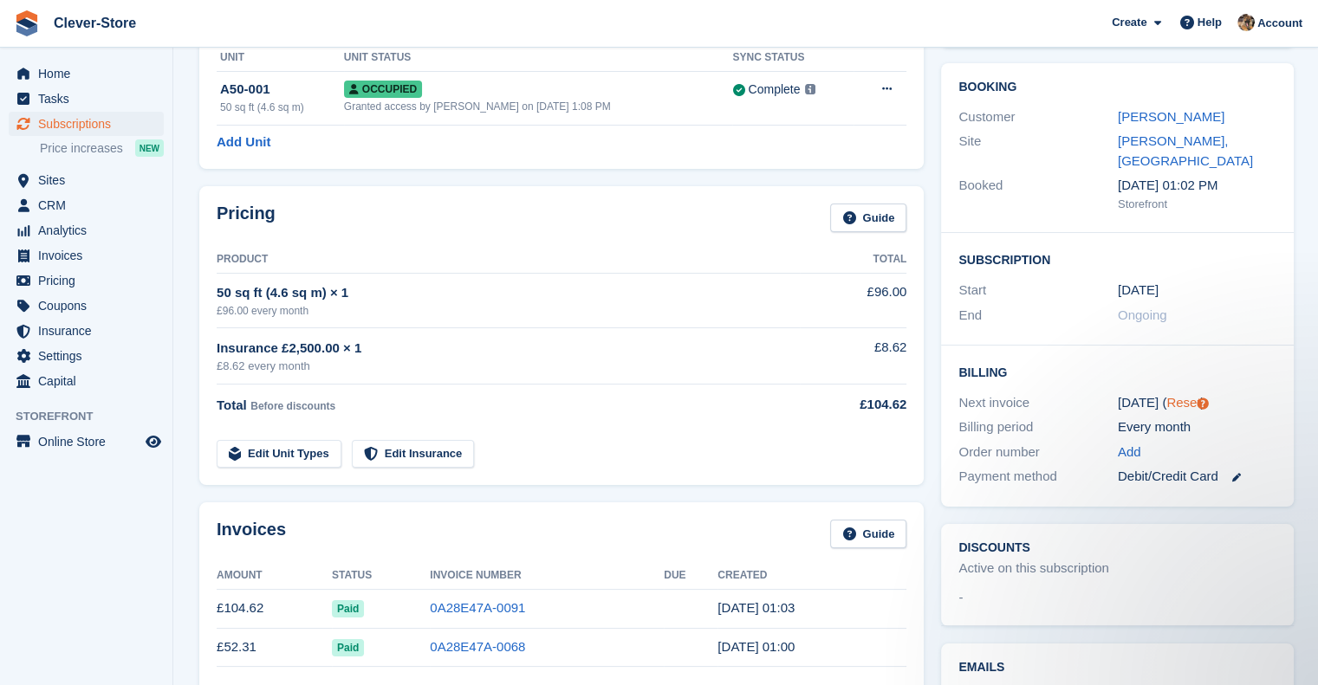
click at [1166, 395] on link "Reset" at bounding box center [1183, 402] width 34 height 15
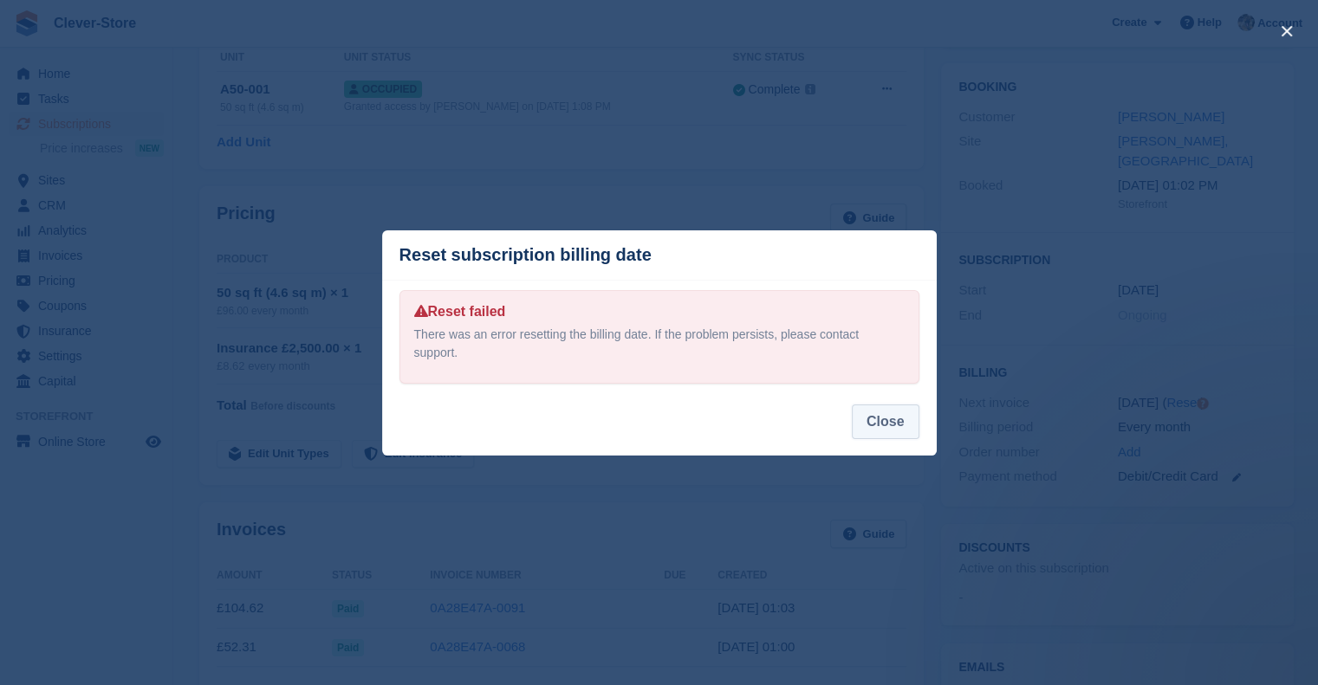
click at [890, 421] on button "Close" at bounding box center [886, 422] width 68 height 35
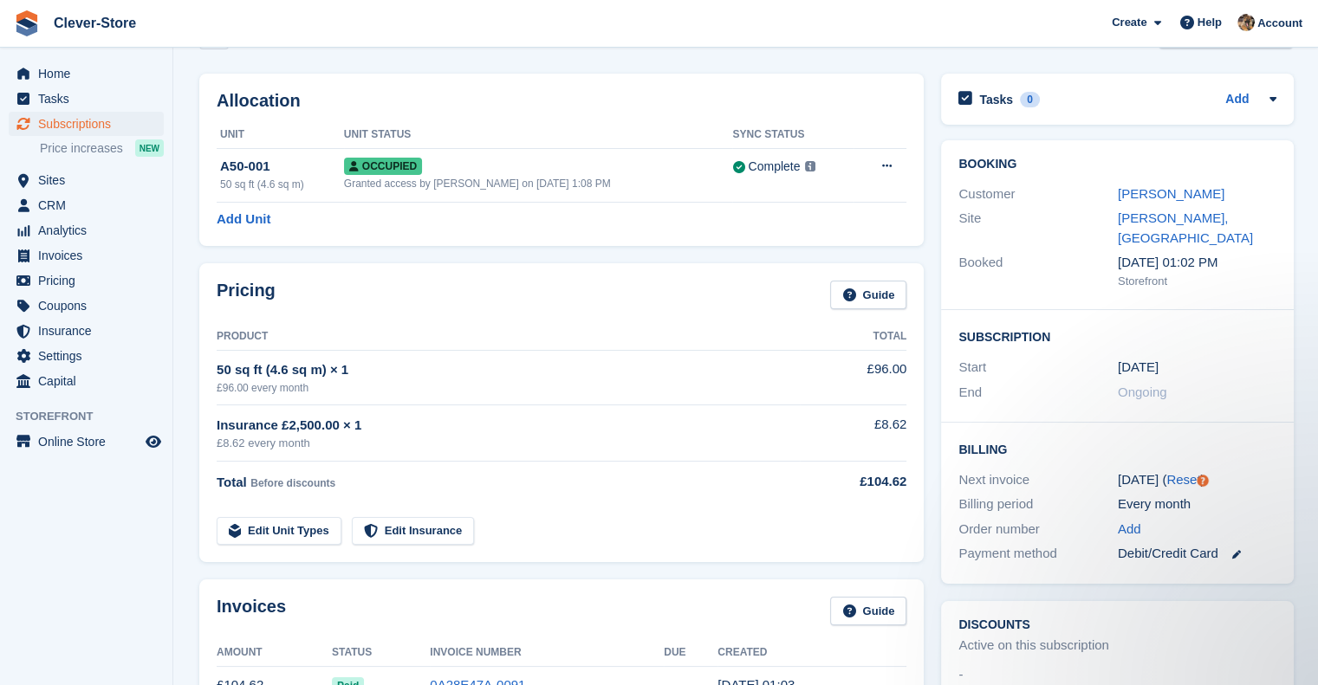
scroll to position [0, 0]
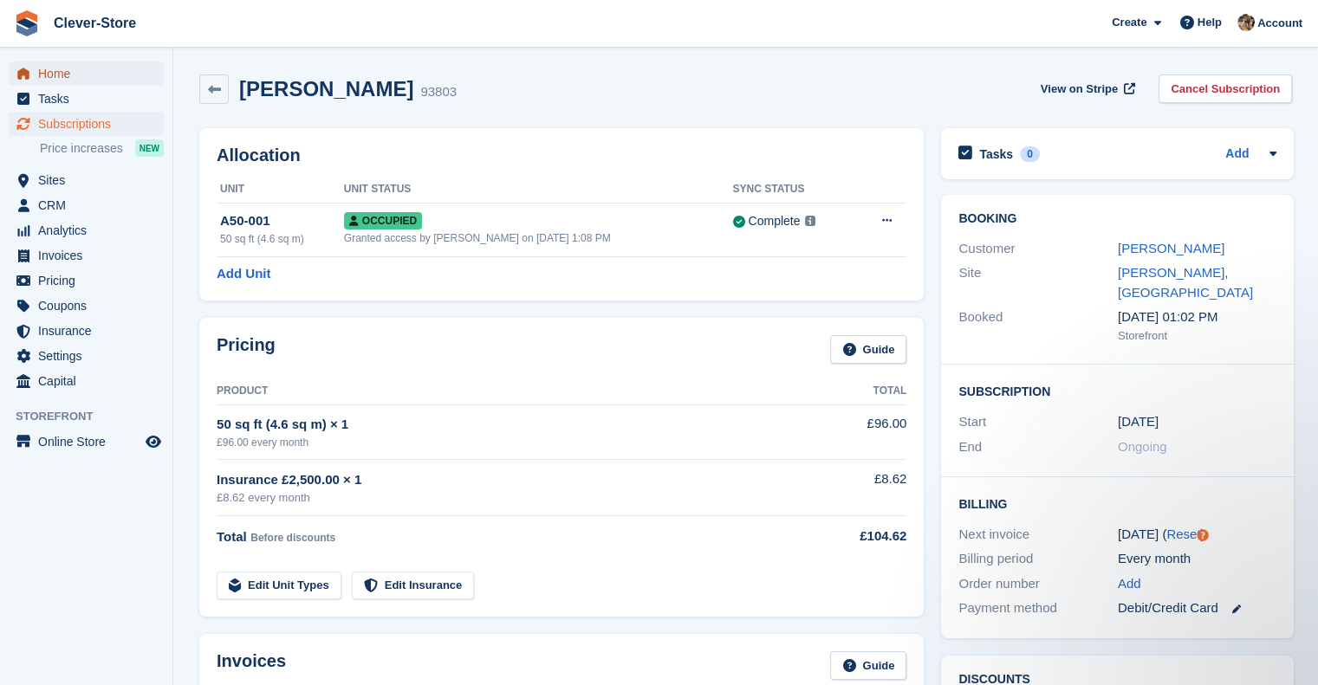
click at [61, 69] on span "Home" at bounding box center [90, 74] width 104 height 24
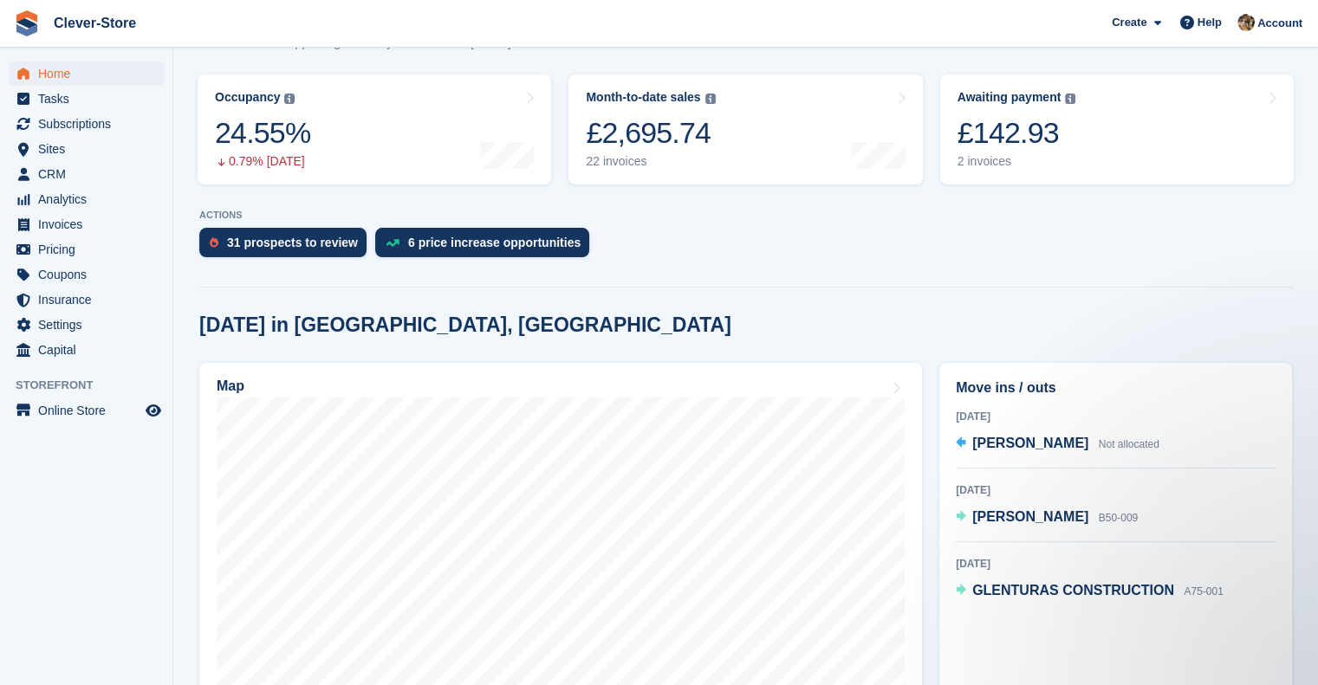
scroll to position [204, 0]
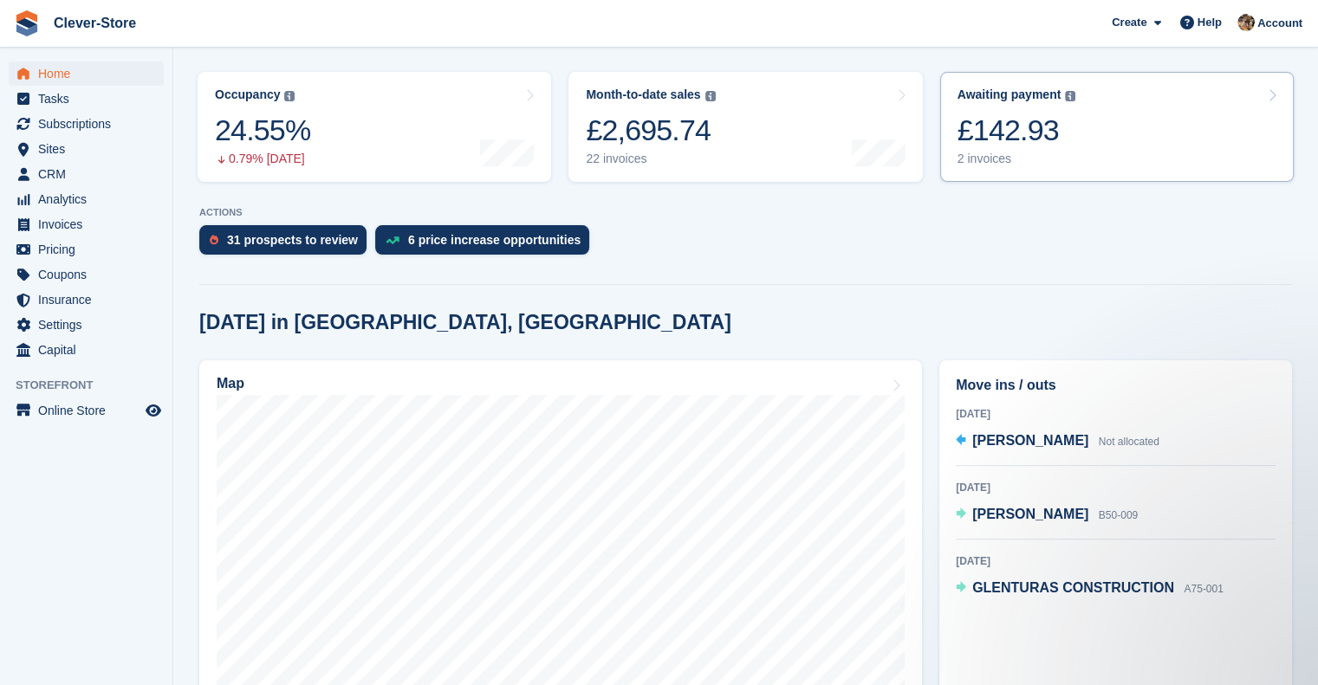
click at [984, 161] on div "2 invoices" at bounding box center [1017, 159] width 119 height 15
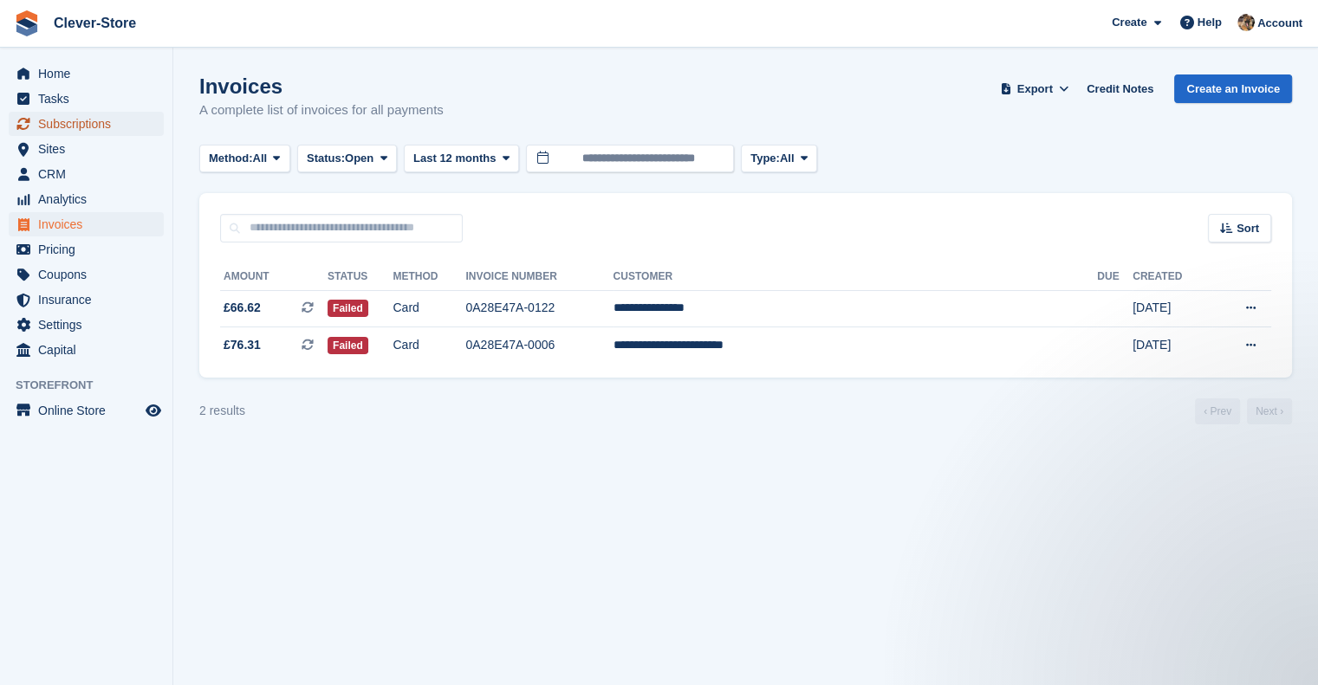
click at [68, 127] on span "Subscriptions" at bounding box center [90, 124] width 104 height 24
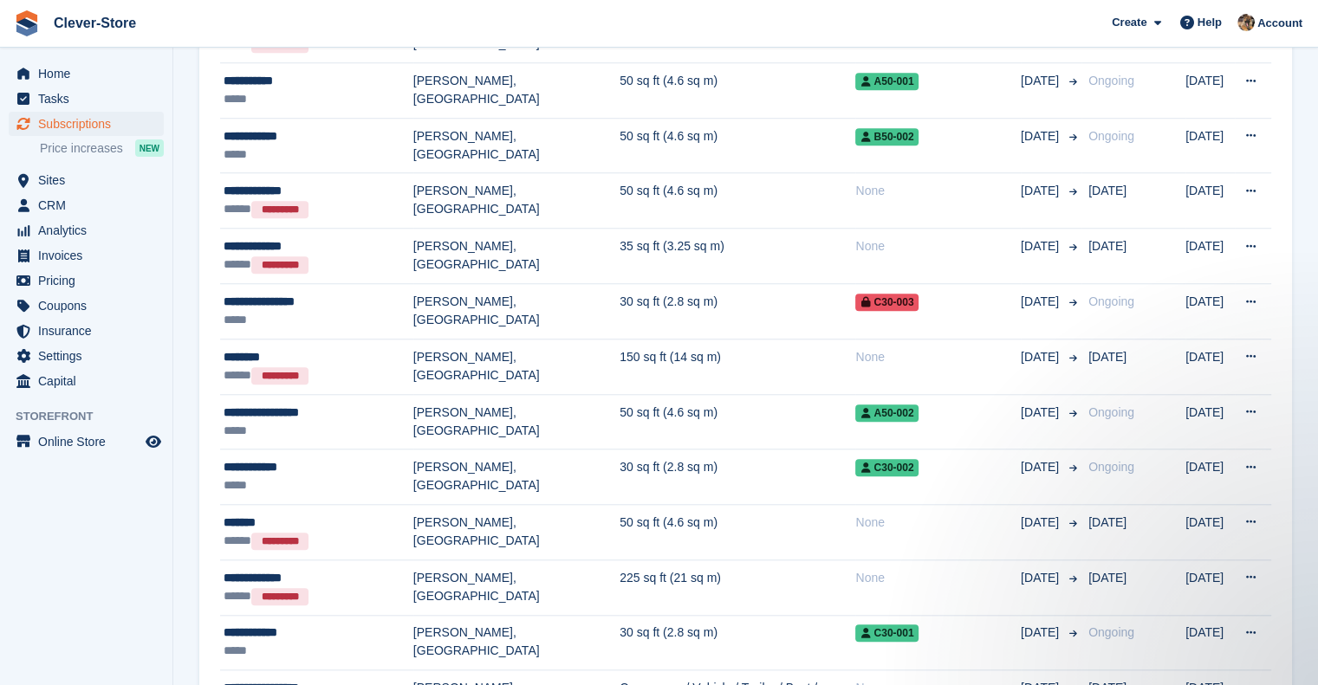
scroll to position [1481, 0]
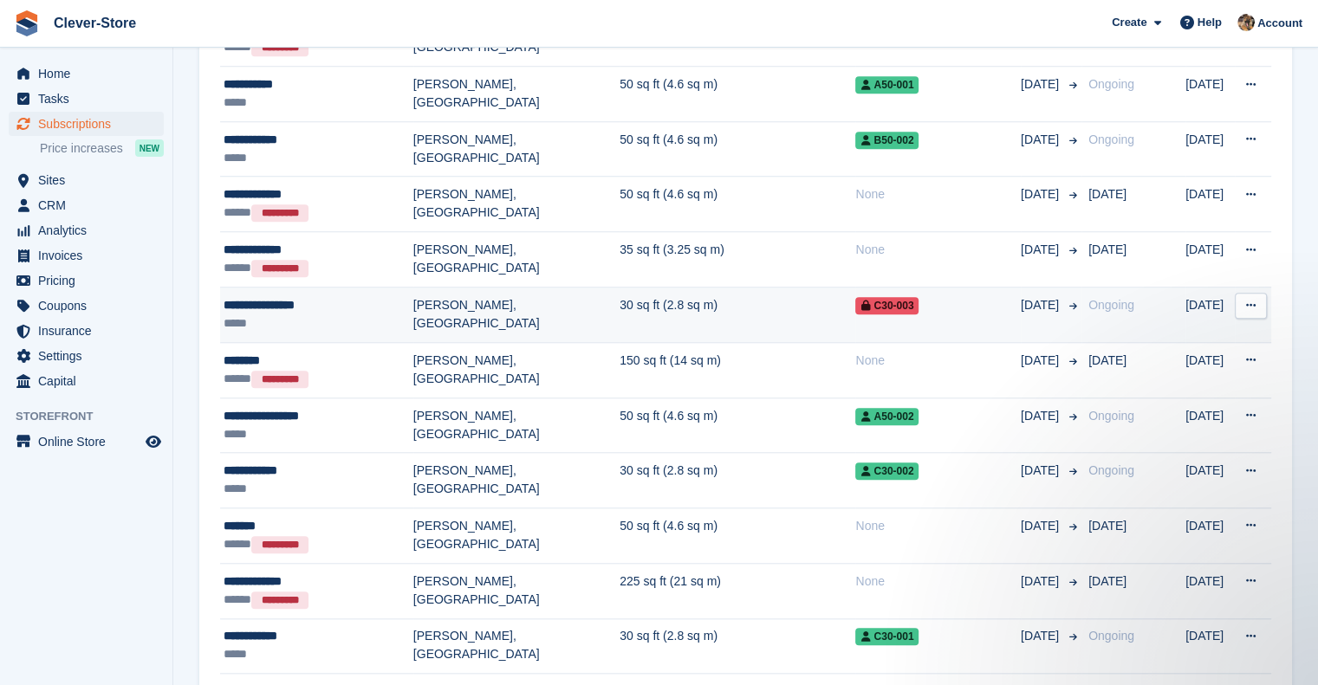
click at [411, 296] on div "**********" at bounding box center [319, 305] width 190 height 18
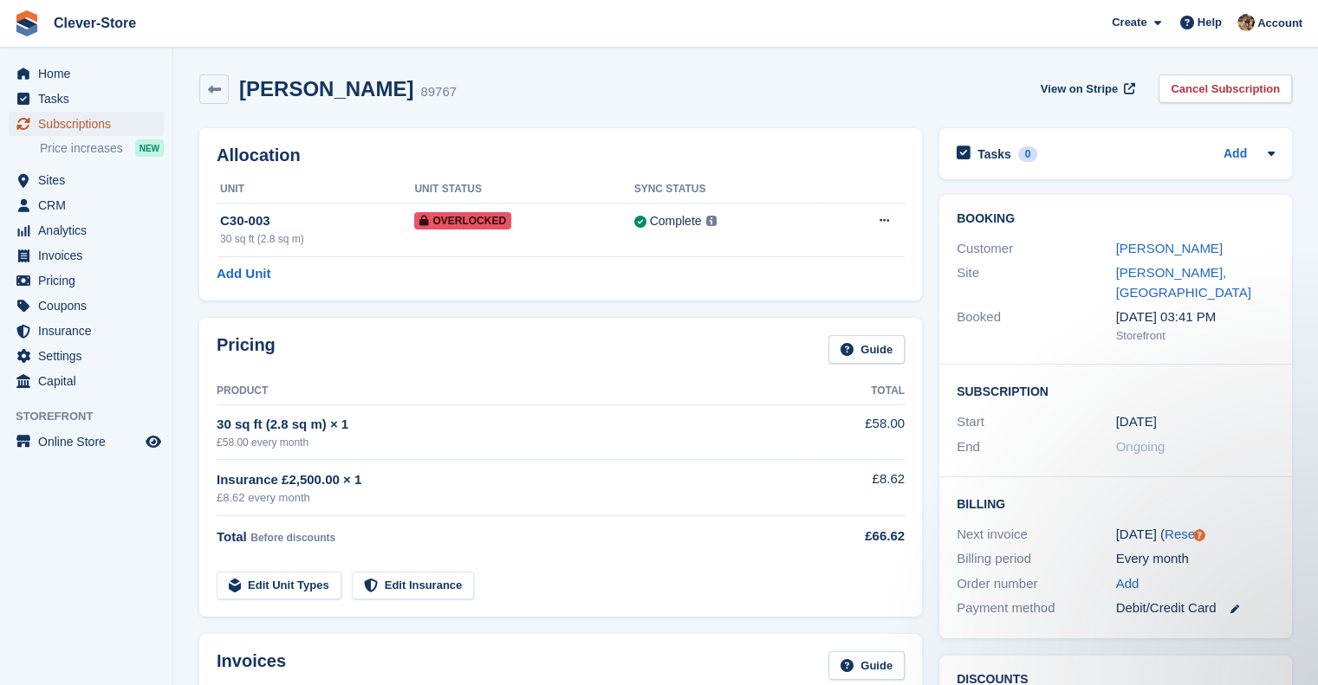
click at [77, 126] on span "Subscriptions" at bounding box center [90, 124] width 104 height 24
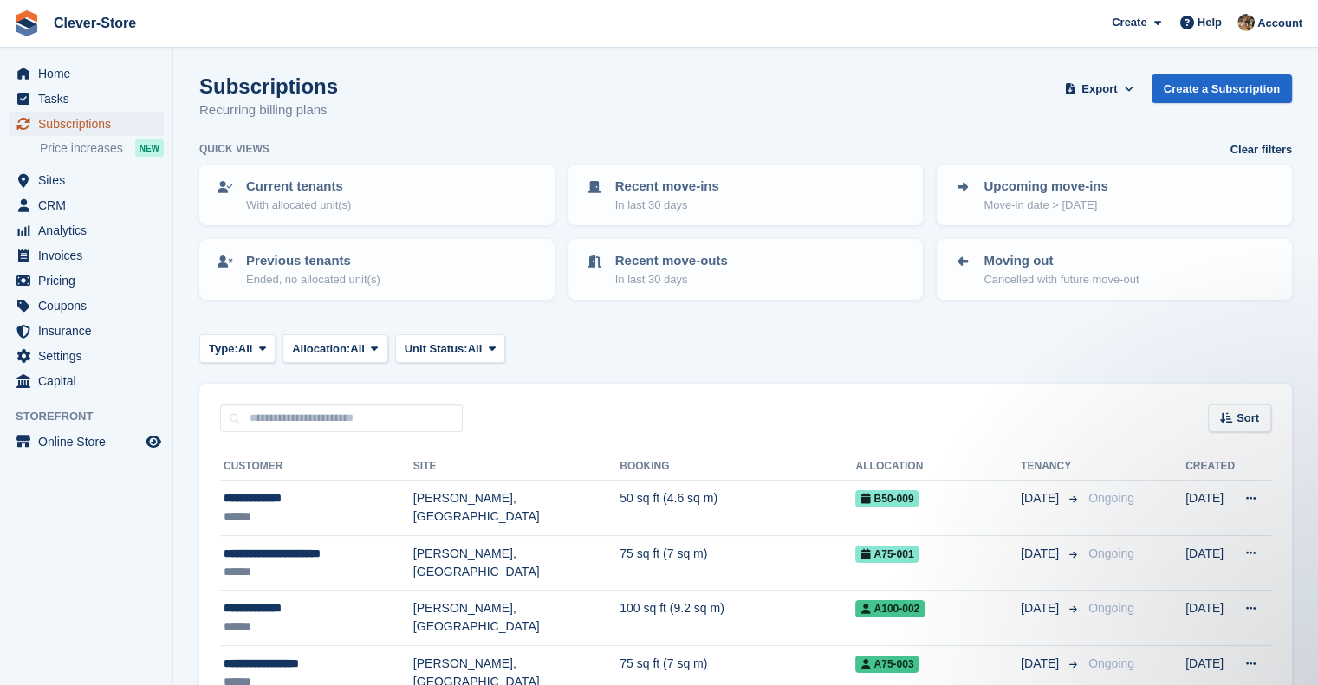
click at [76, 126] on span "Subscriptions" at bounding box center [90, 124] width 104 height 24
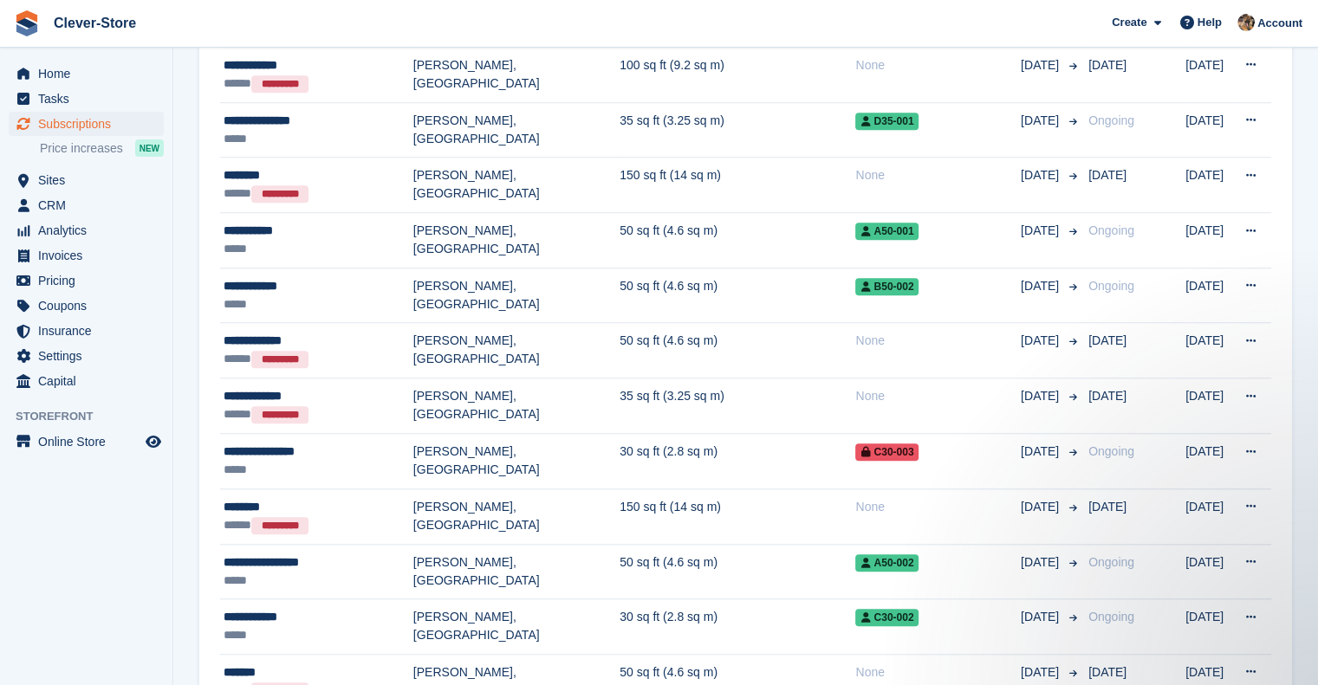
scroll to position [1340, 0]
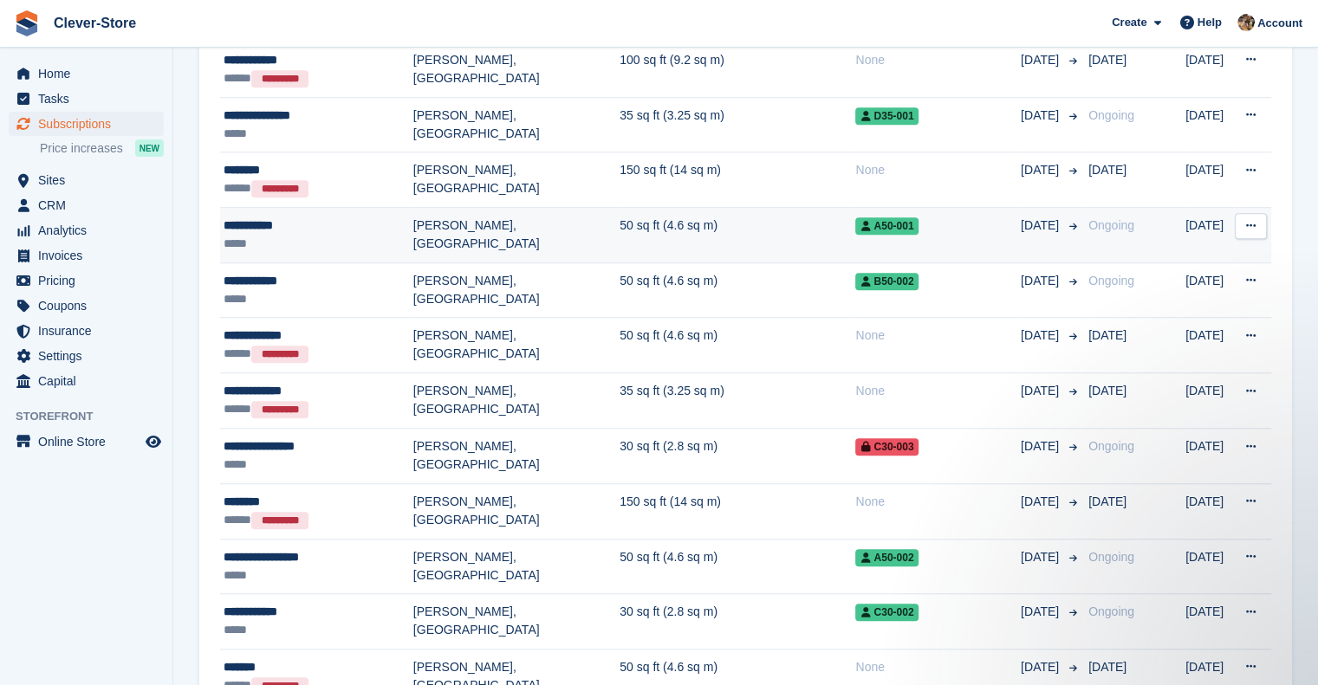
click at [243, 235] on div "*****" at bounding box center [319, 244] width 190 height 18
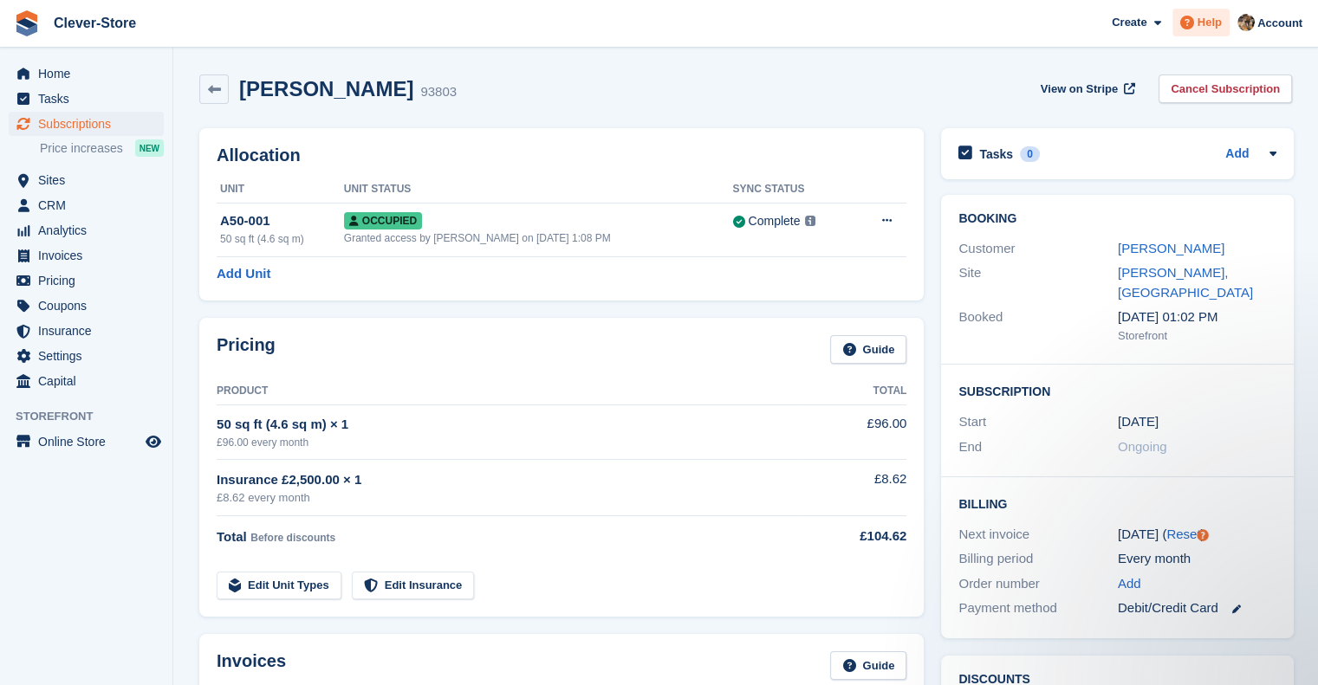
click at [1211, 36] on div "Help" at bounding box center [1200, 23] width 57 height 28
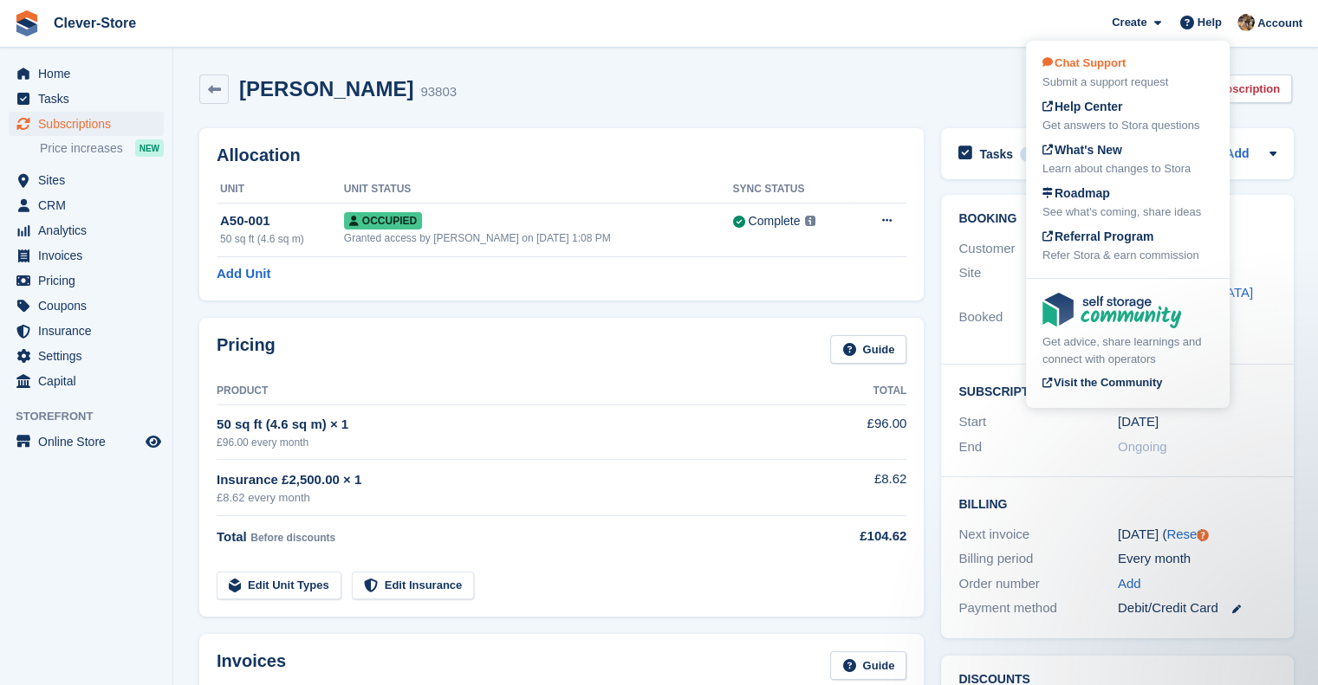
click at [1085, 71] on div "Chat Support Submit a support request" at bounding box center [1127, 73] width 171 height 36
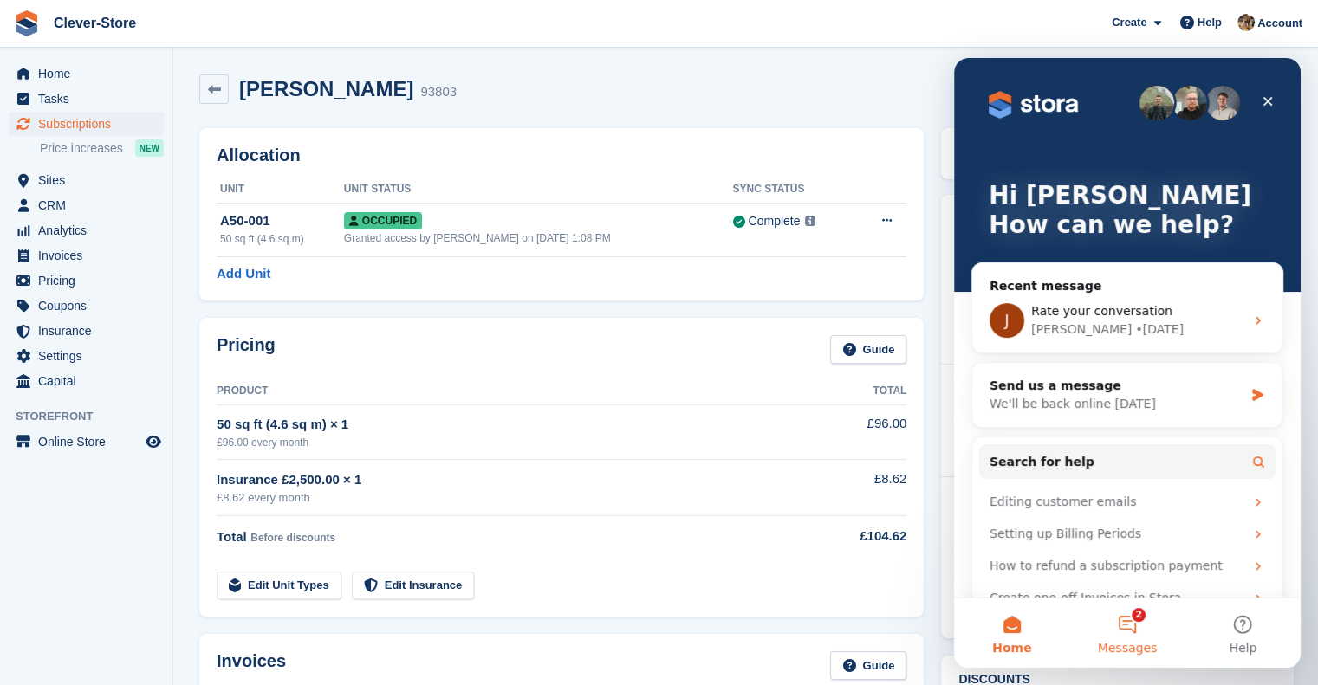
click at [1126, 631] on button "2 Messages" at bounding box center [1126, 633] width 115 height 69
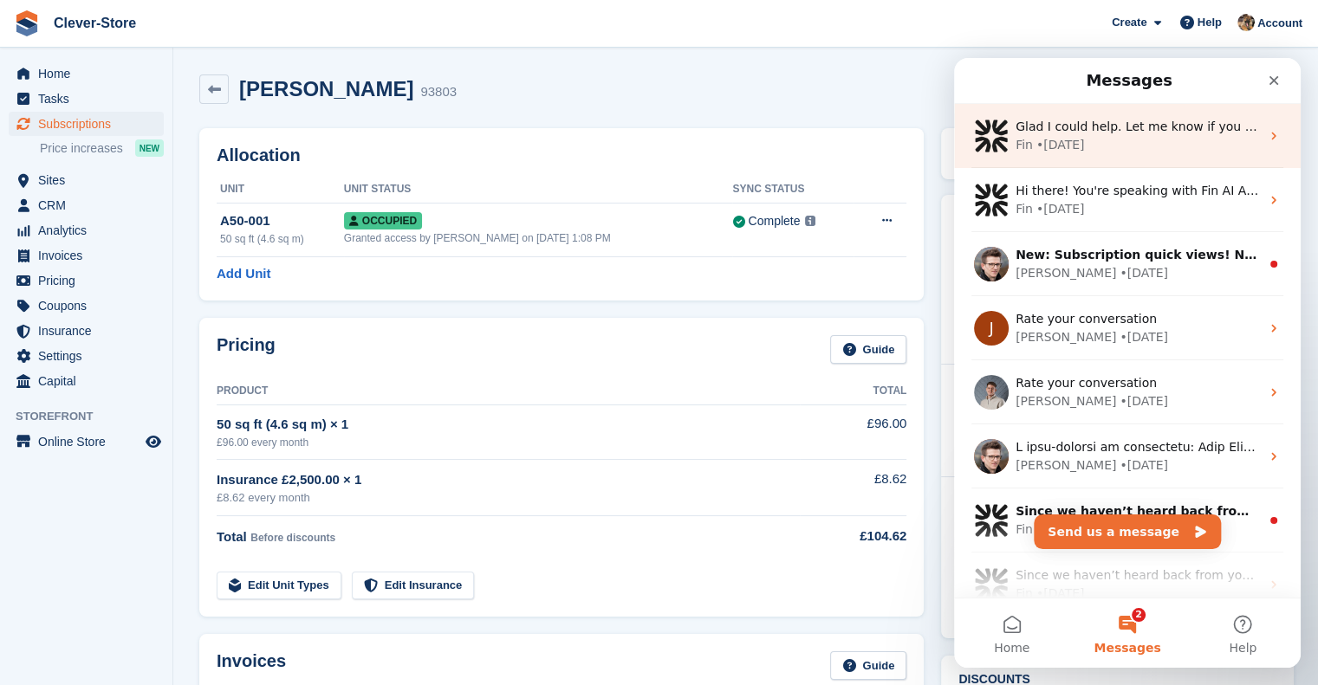
click at [1141, 152] on div "Fin • [DATE]" at bounding box center [1138, 145] width 244 height 18
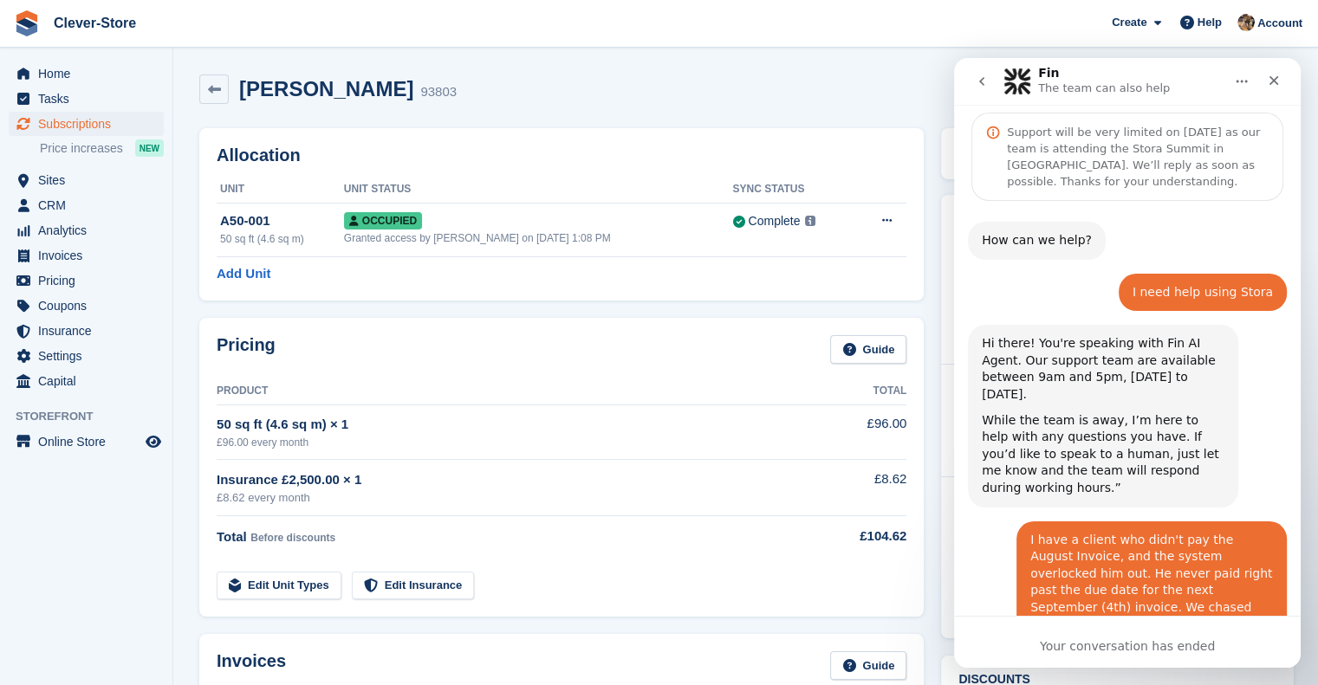
scroll to position [35, 0]
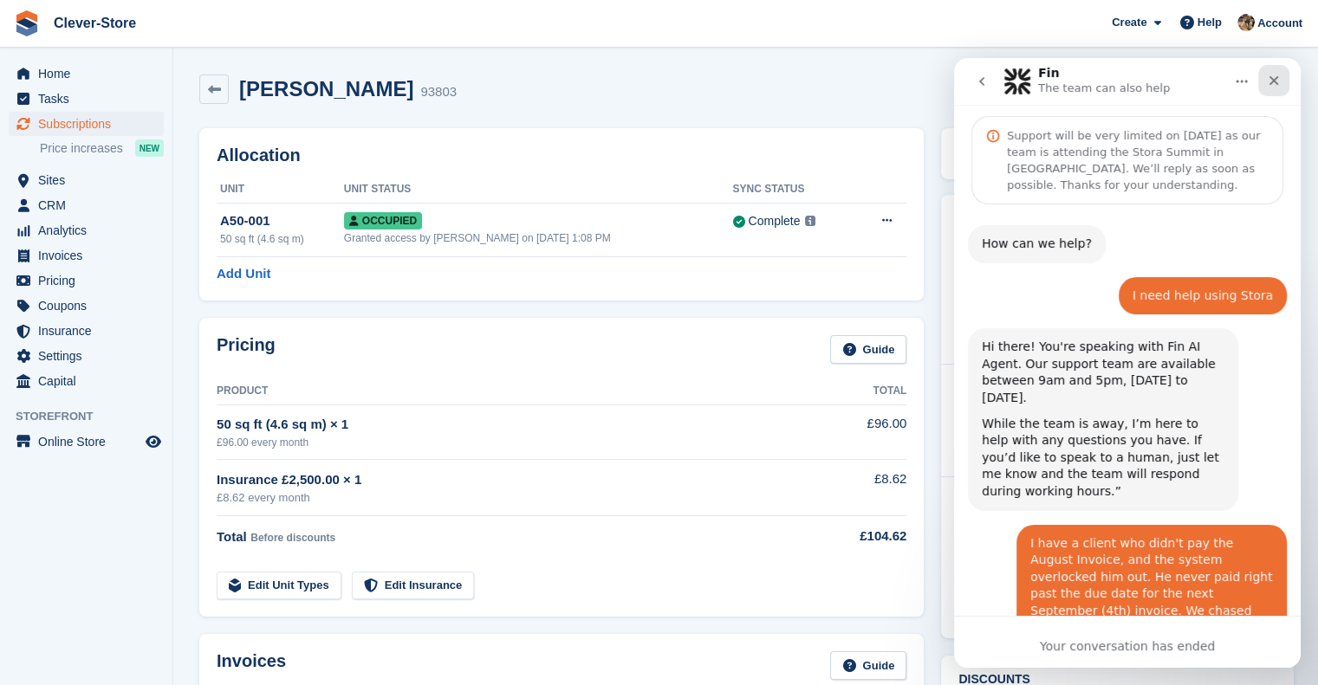
click at [1279, 82] on icon "Close" at bounding box center [1274, 81] width 14 height 14
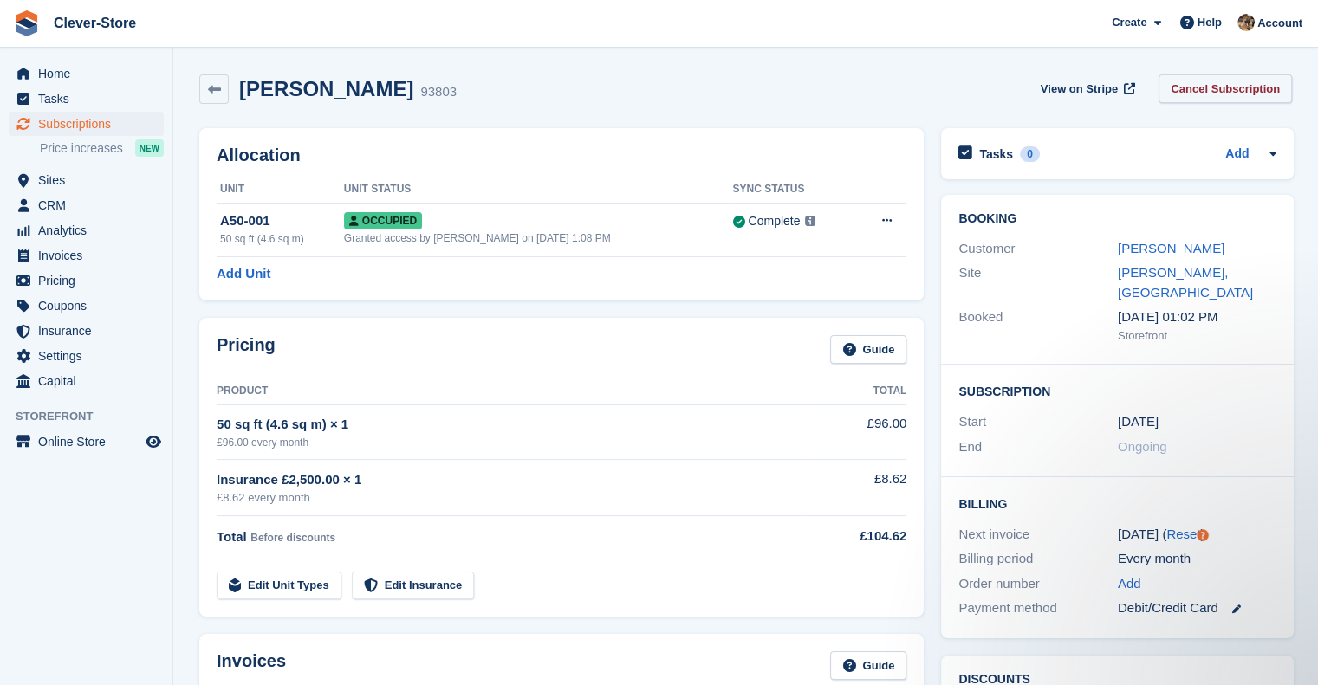
scroll to position [1063, 0]
click at [1206, 23] on span "Help" at bounding box center [1210, 22] width 24 height 17
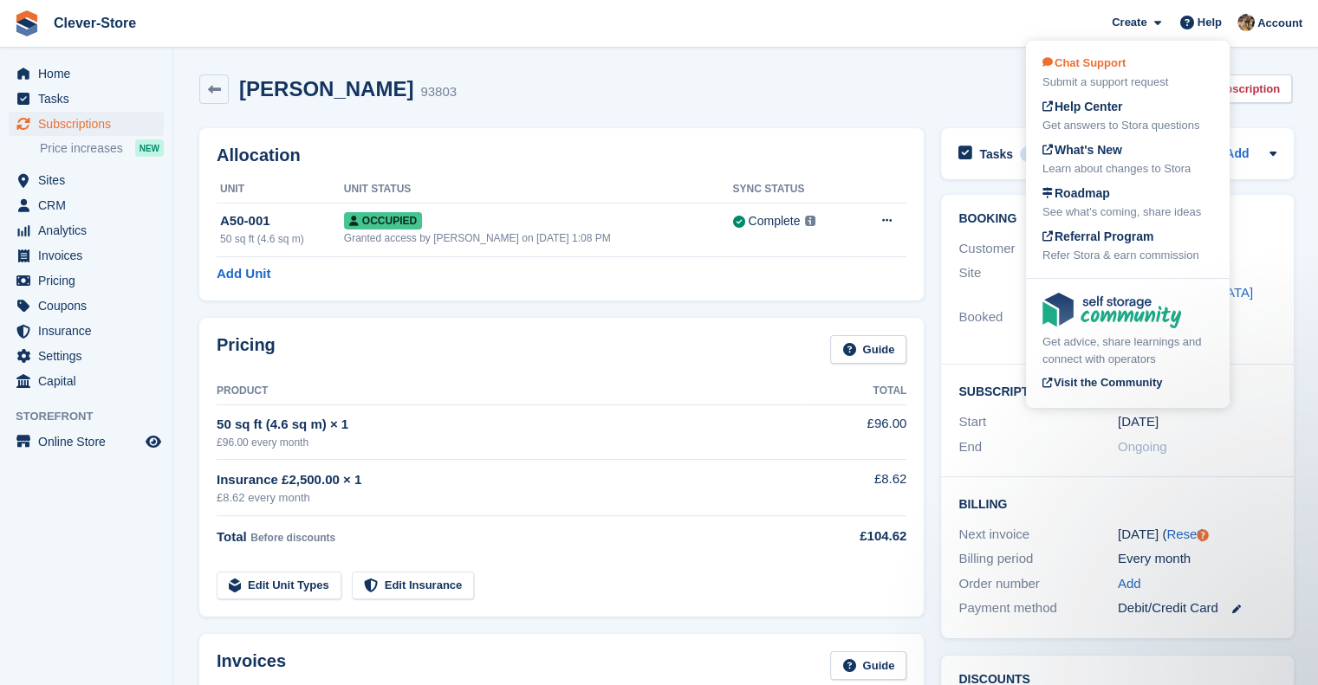
click at [1095, 75] on div "Submit a support request" at bounding box center [1127, 82] width 171 height 17
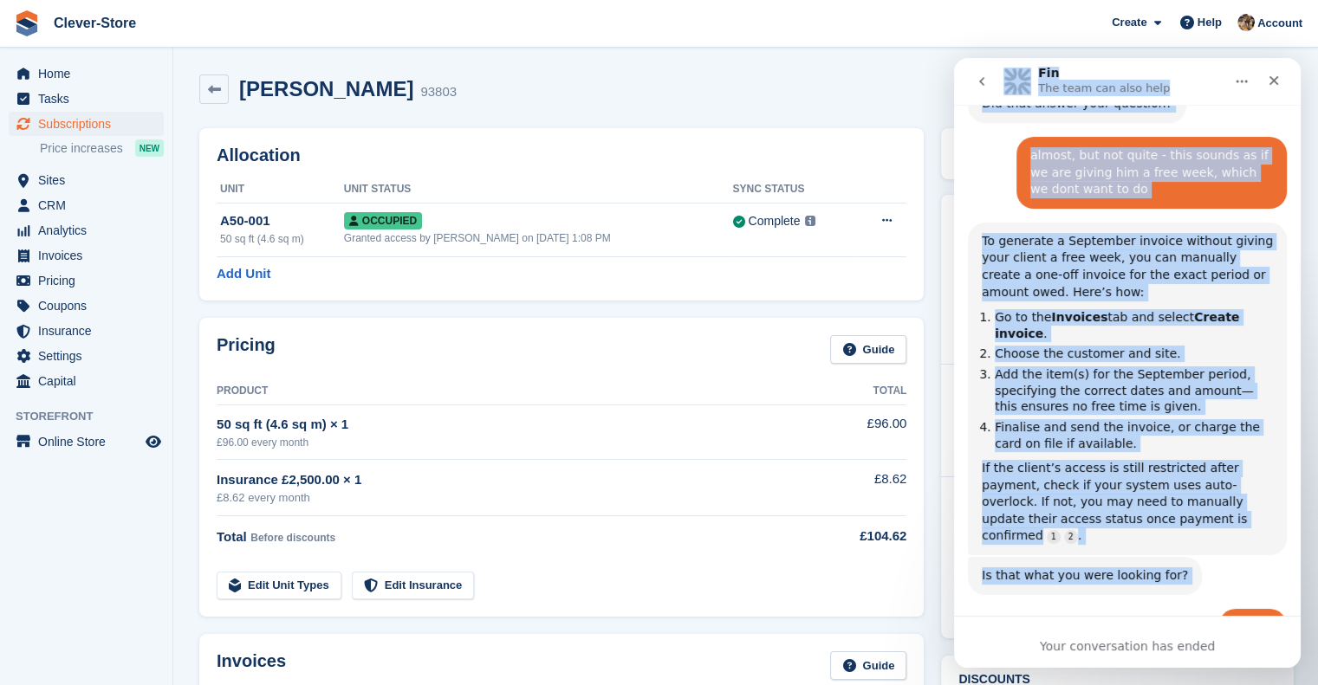
drag, startPoint x: 1032, startPoint y: 649, endPoint x: 974, endPoint y: 88, distance: 564.5
click at [974, 88] on div "Fin The team can also help Ask us anything, or share your feedback. Support wil…" at bounding box center [1127, 363] width 347 height 610
click at [974, 88] on button "go back" at bounding box center [981, 81] width 33 height 33
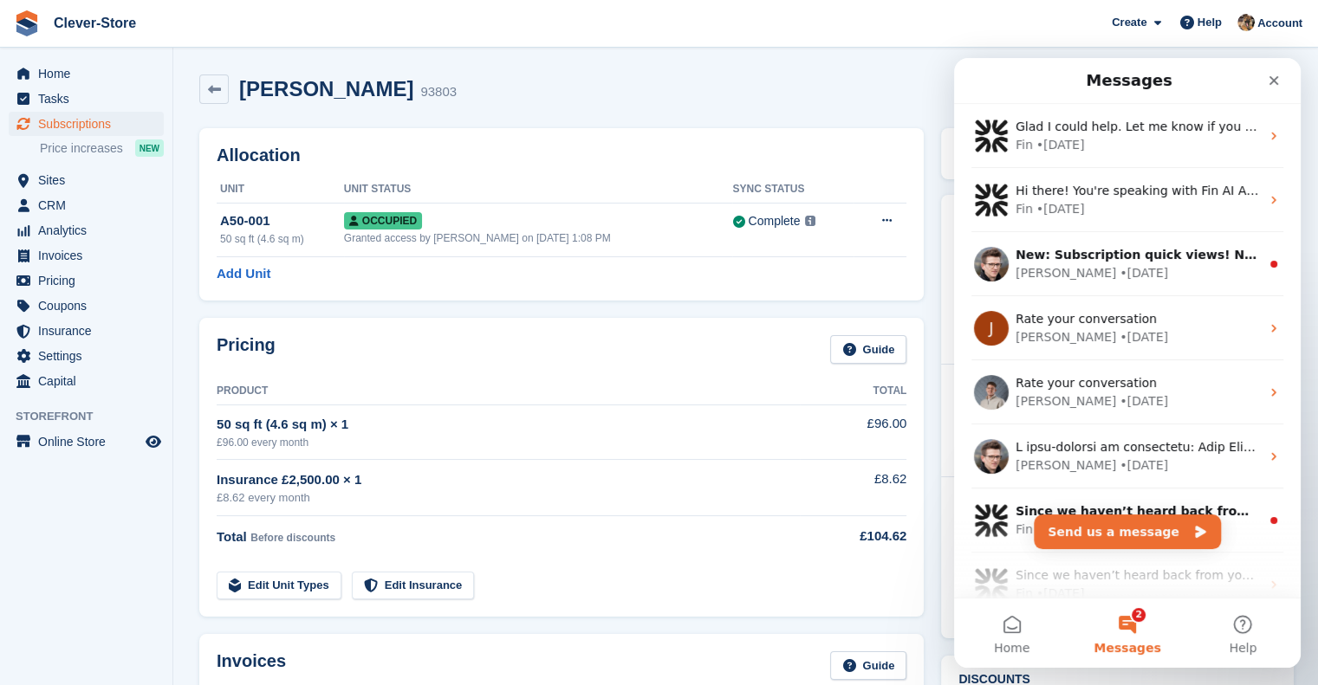
scroll to position [0, 0]
click at [1126, 535] on button "Send us a message" at bounding box center [1127, 532] width 187 height 35
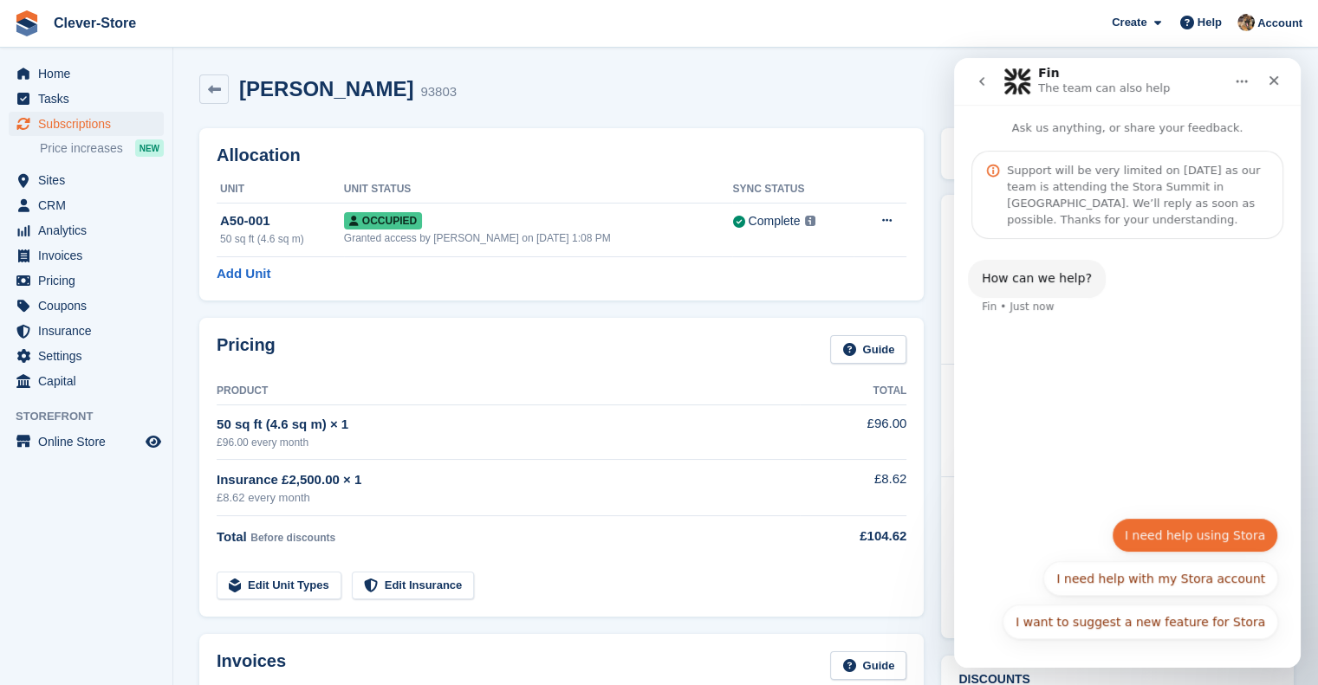
click at [1195, 534] on button "I need help using Stora" at bounding box center [1195, 535] width 166 height 35
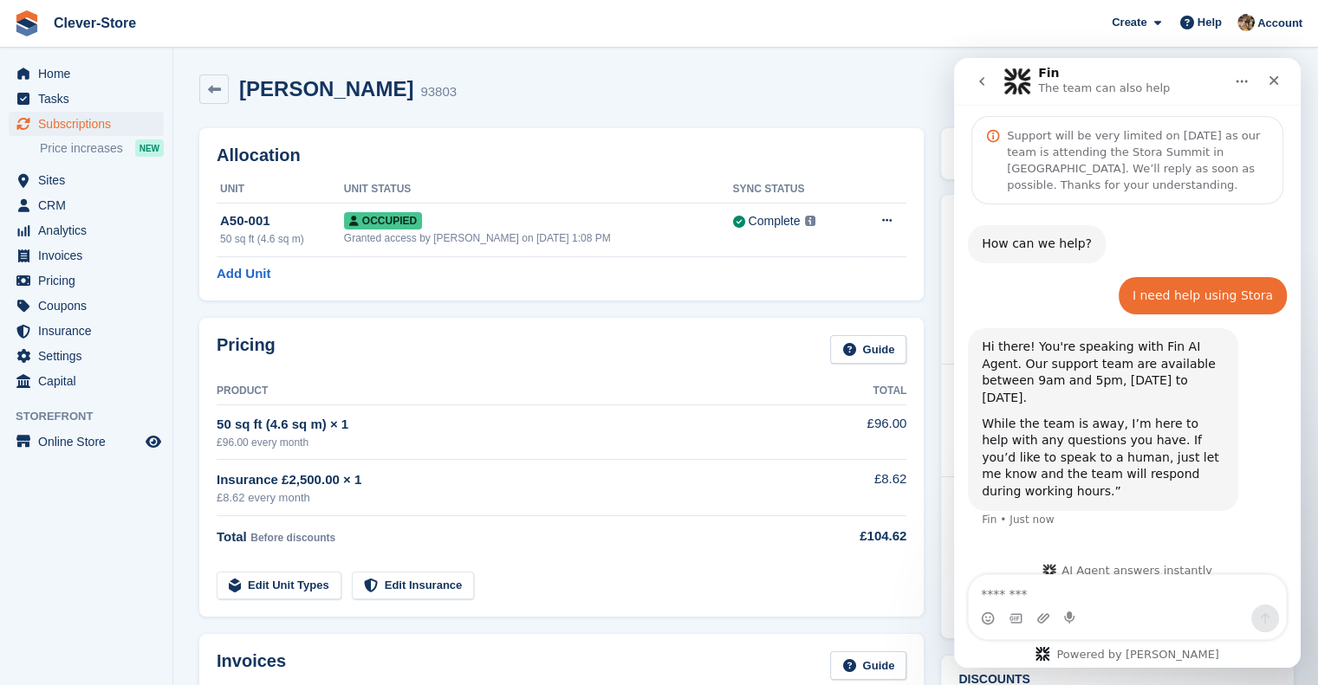
scroll to position [36, 0]
click at [997, 597] on textarea "Message…" at bounding box center [1127, 589] width 317 height 29
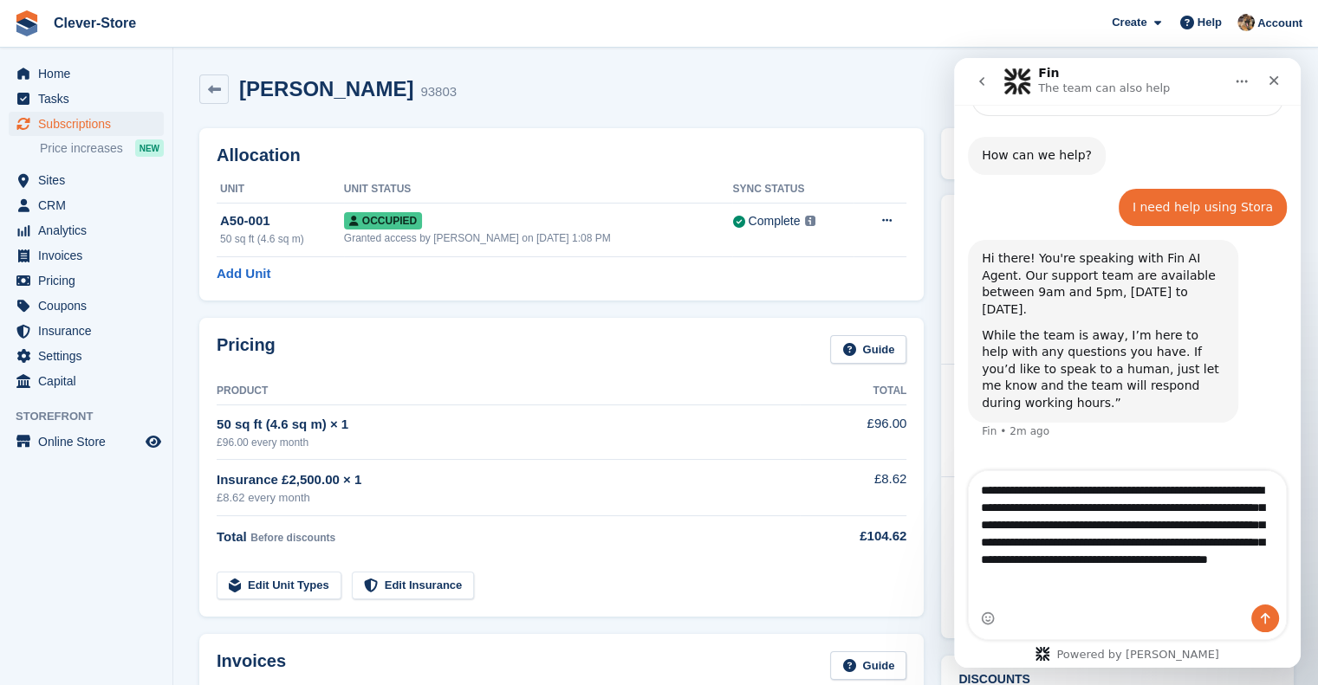
scroll to position [140, 0]
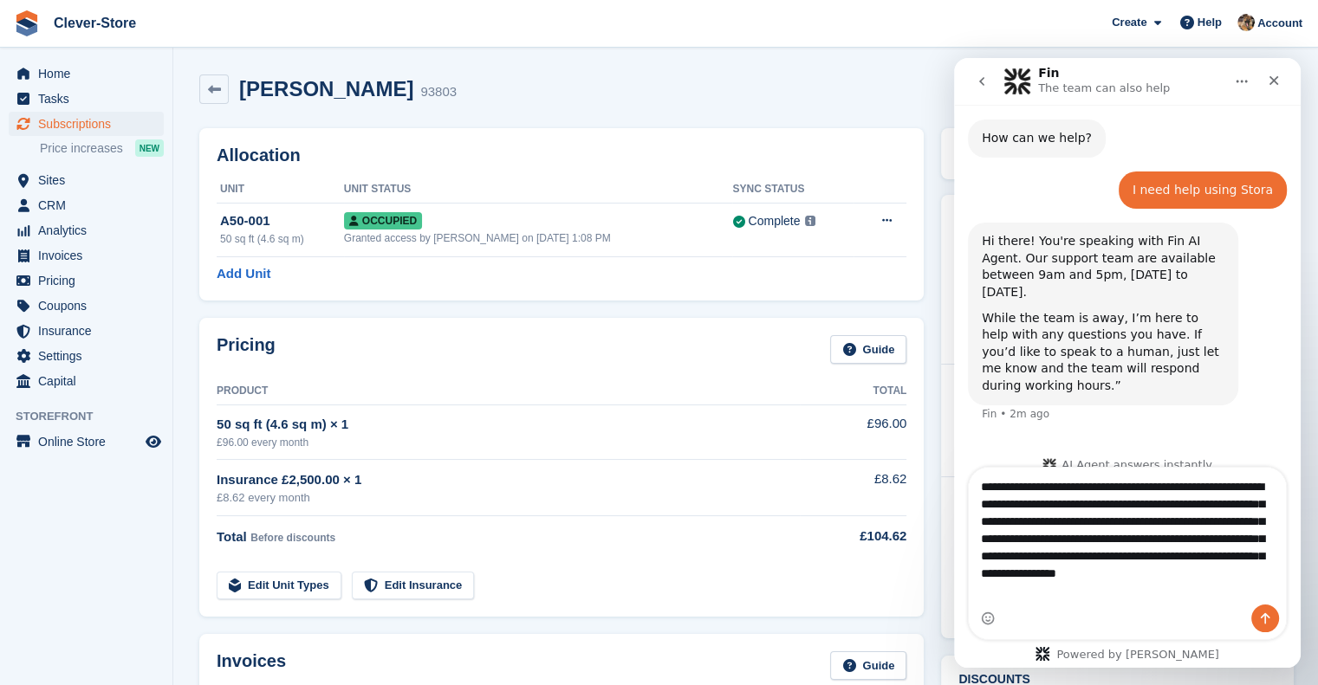
click at [1207, 598] on textarea "**********" at bounding box center [1127, 534] width 317 height 133
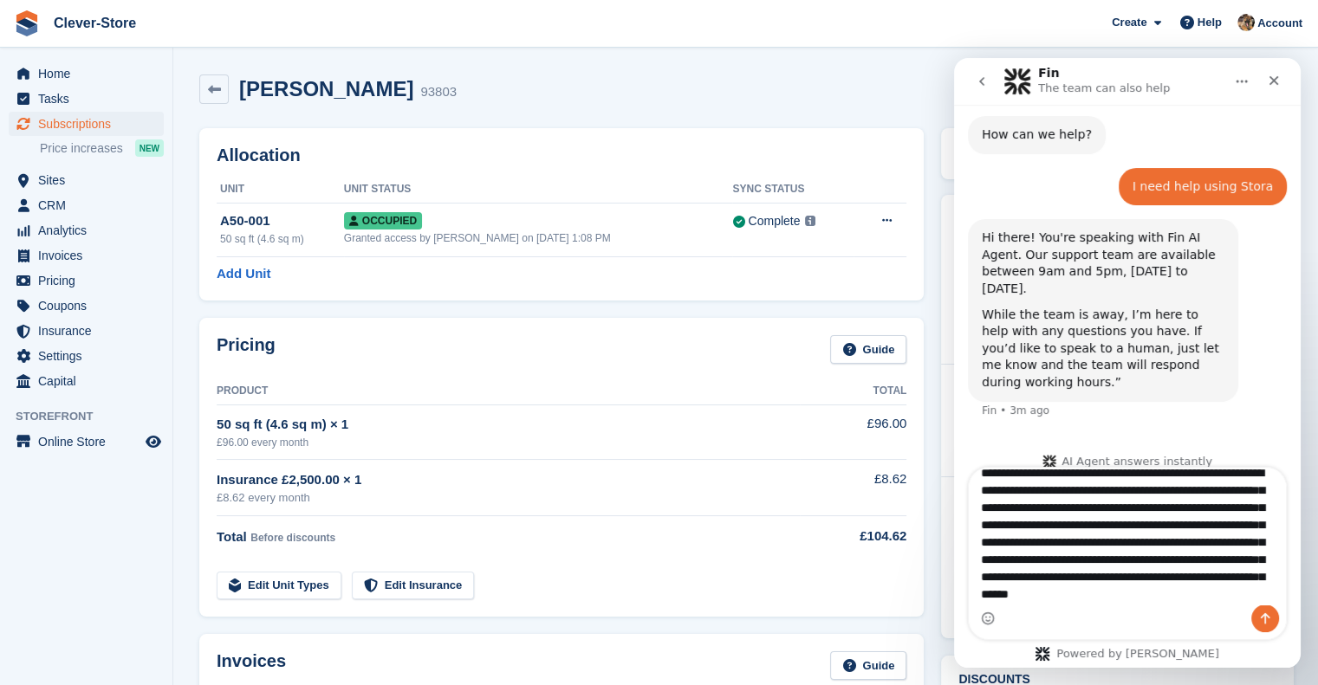
scroll to position [46, 0]
type textarea "**********"
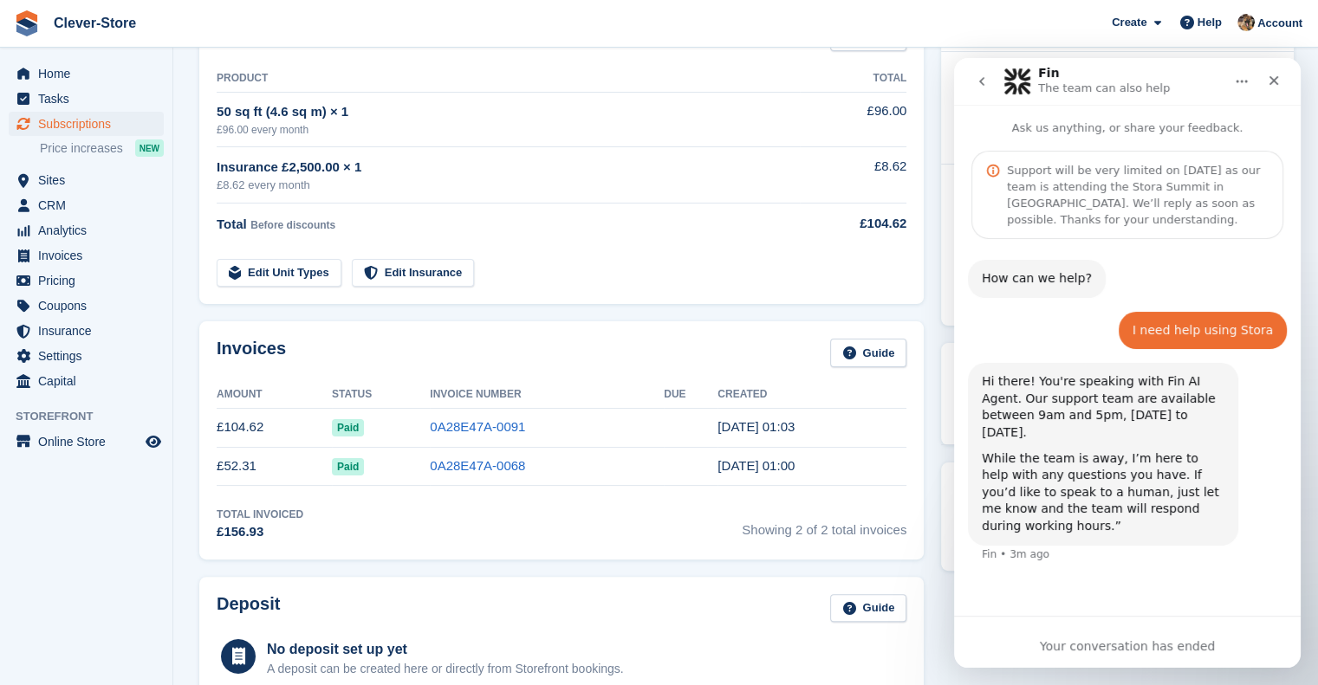
scroll to position [316, 0]
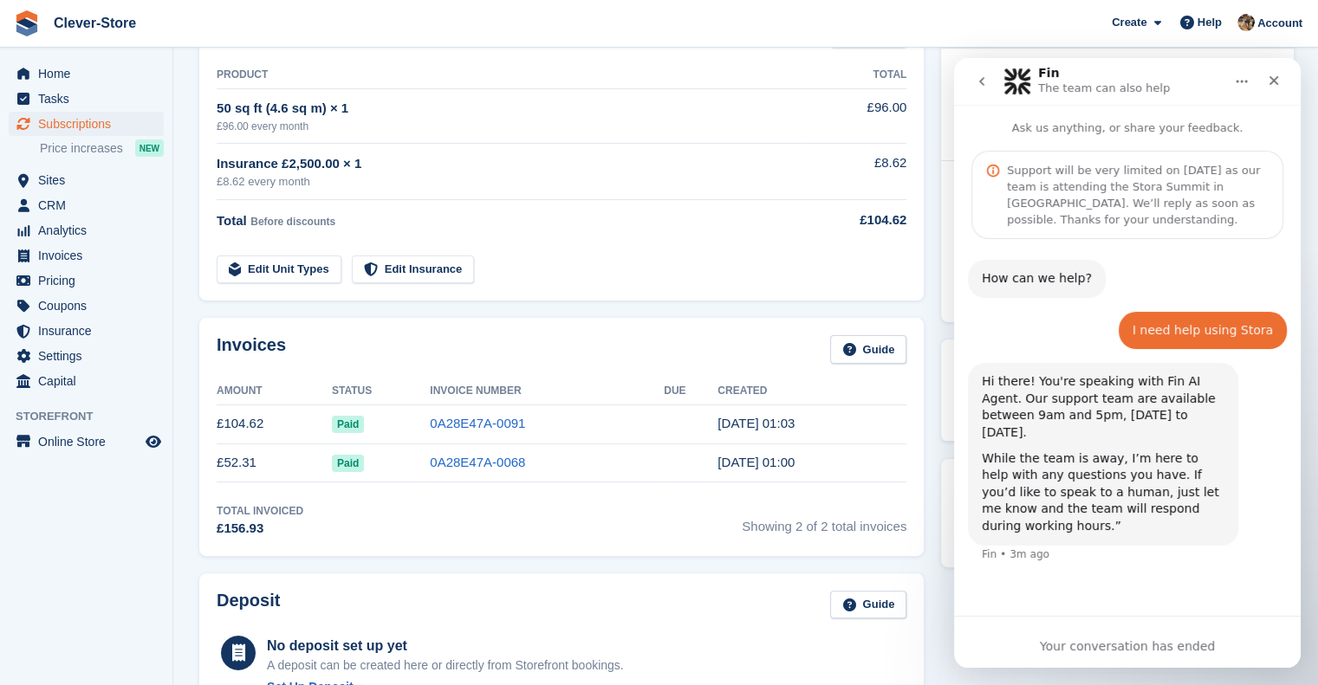
click at [1104, 633] on div "Your conversation has ended" at bounding box center [1127, 642] width 347 height 52
click at [1107, 648] on div "Your conversation has ended" at bounding box center [1127, 647] width 347 height 18
click at [1068, 487] on div "While the team is away, I’m here to help with any questions you have. If you’d …" at bounding box center [1103, 493] width 243 height 85
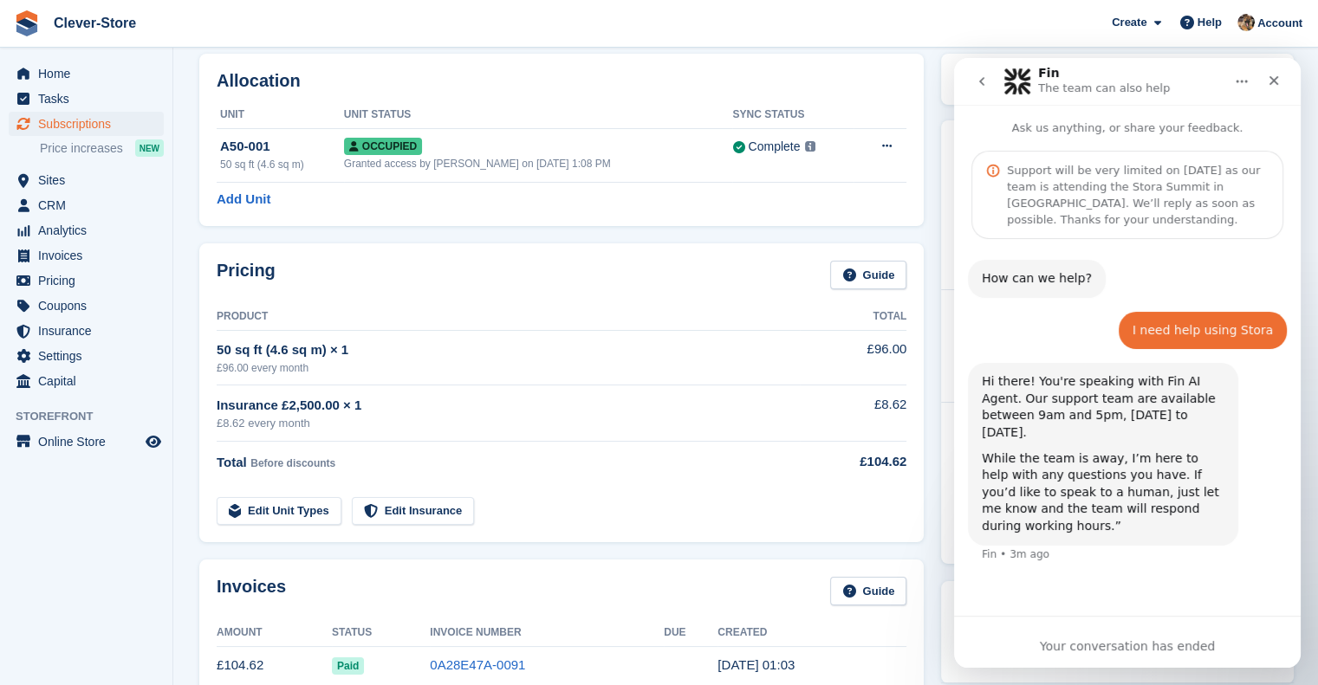
scroll to position [0, 0]
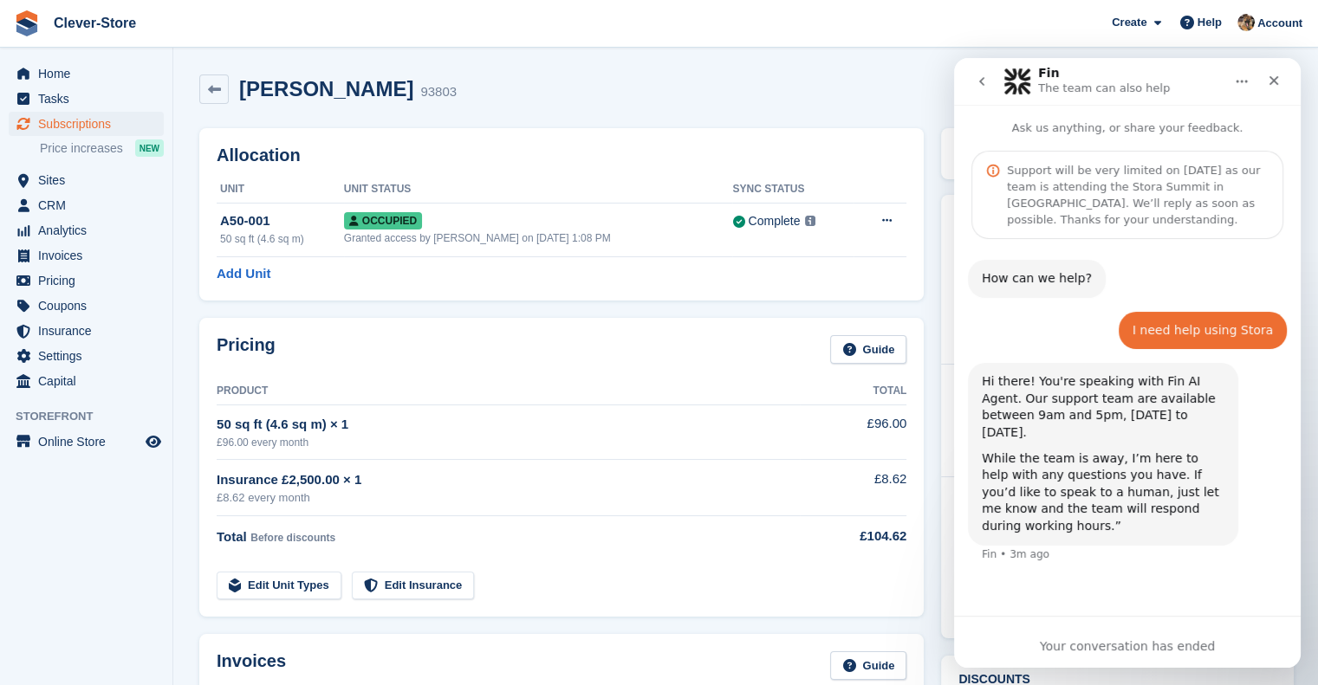
click at [985, 85] on icon "go back" at bounding box center [982, 82] width 14 height 14
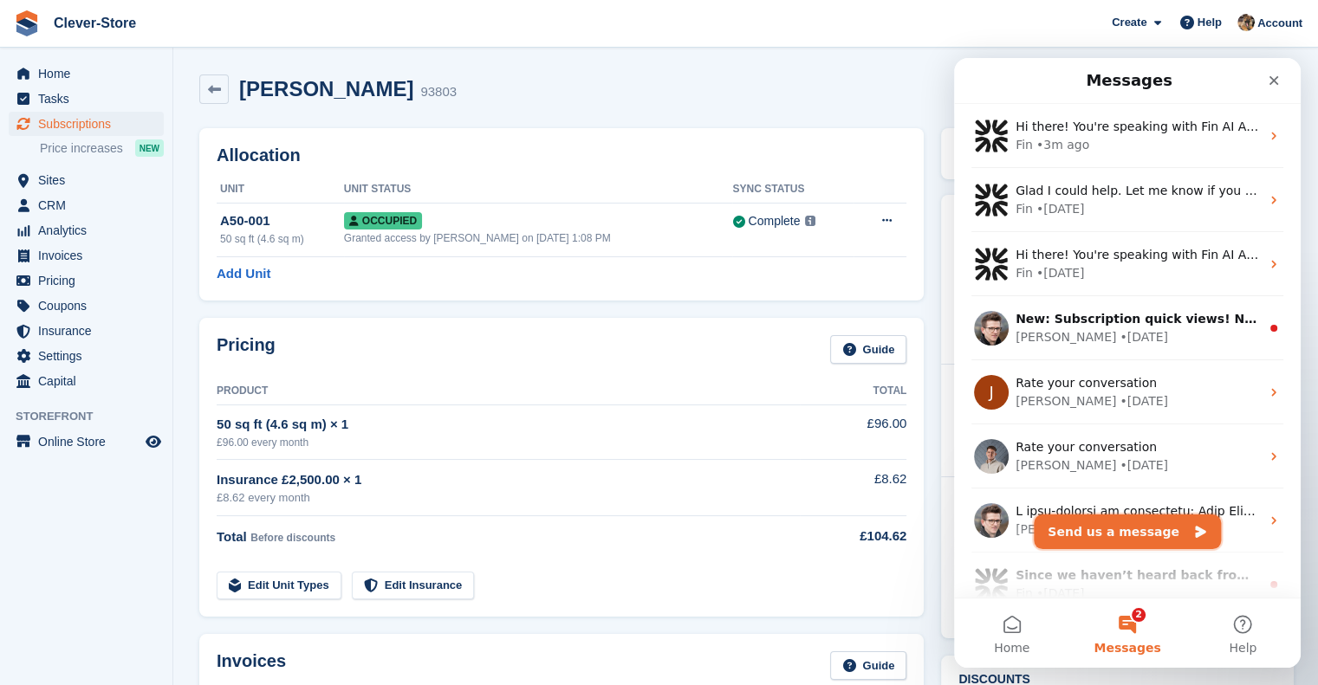
click at [1107, 533] on button "Send us a message" at bounding box center [1127, 532] width 187 height 35
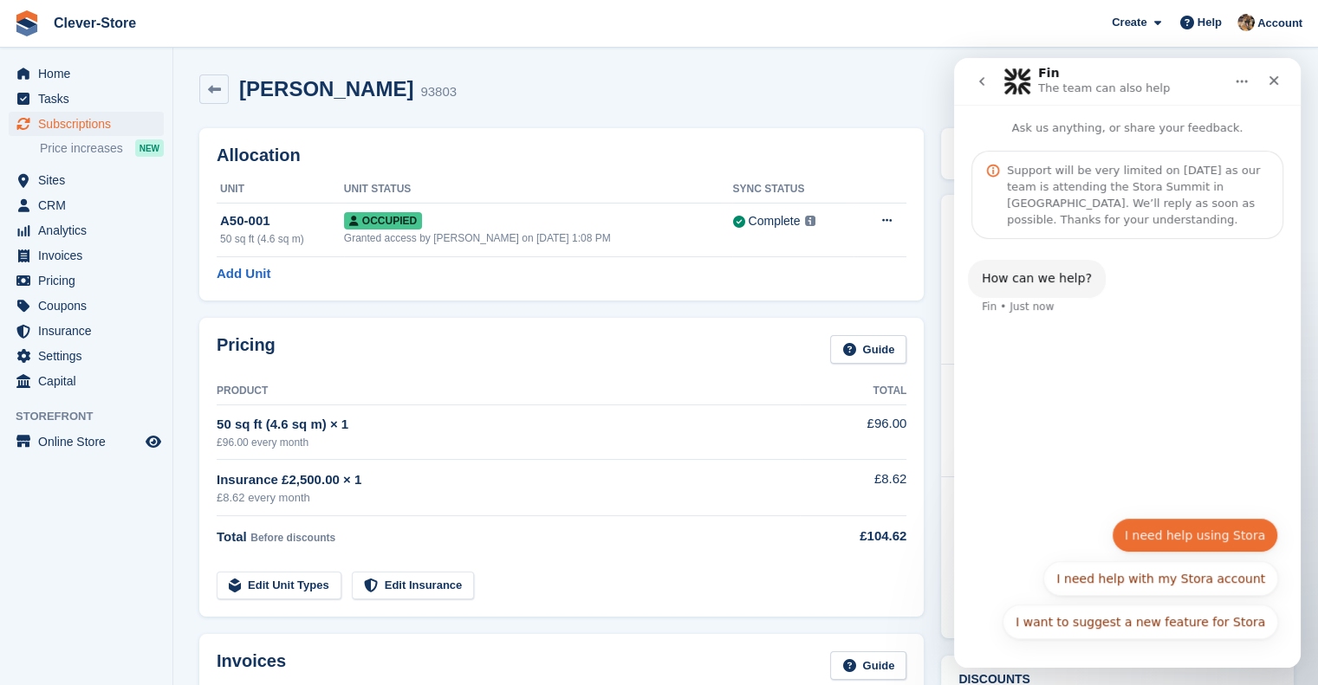
click at [1211, 549] on button "I need help using Stora" at bounding box center [1195, 535] width 166 height 35
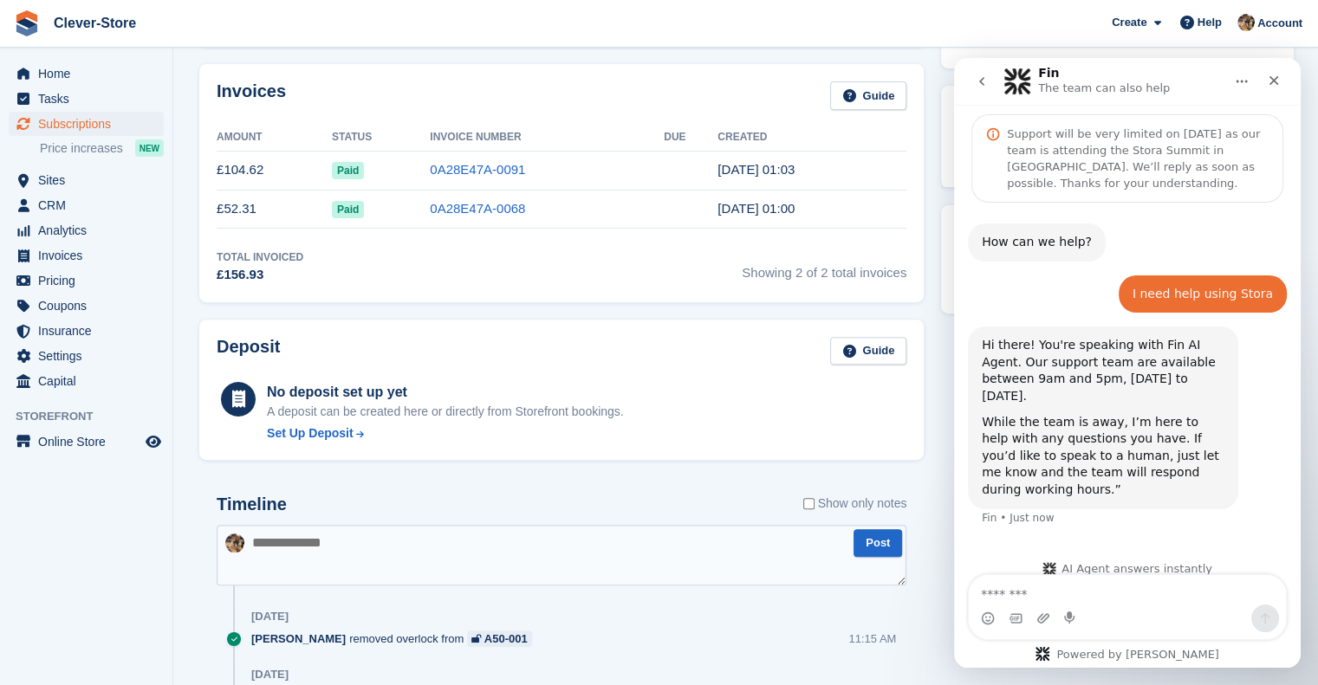
scroll to position [591, 0]
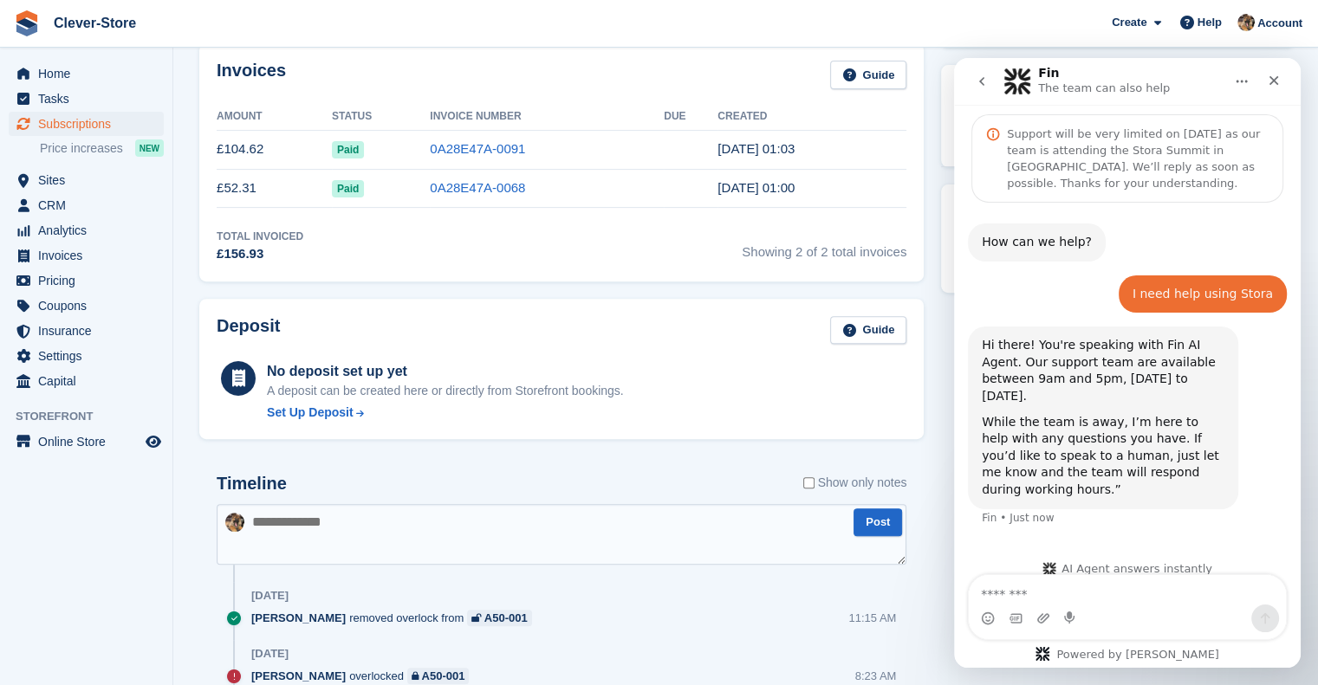
click at [1027, 599] on textarea "Message…" at bounding box center [1127, 589] width 317 height 29
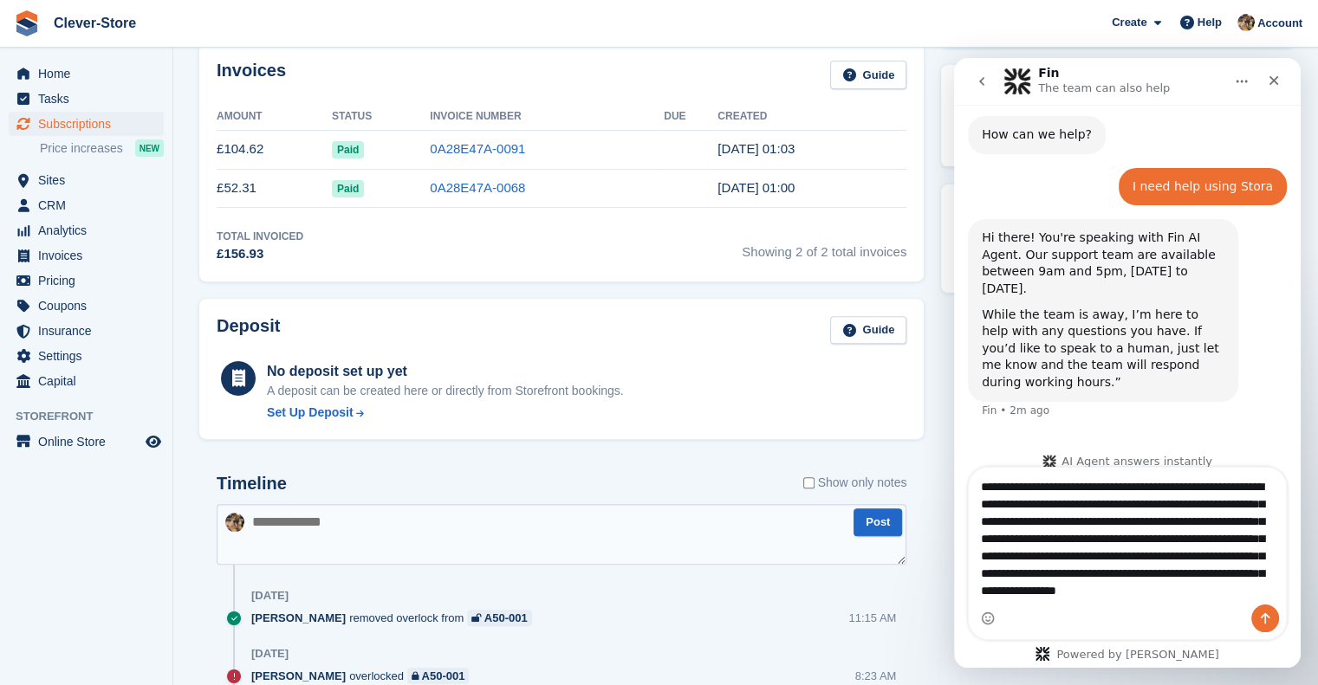
scroll to position [29, 0]
type textarea "**********"
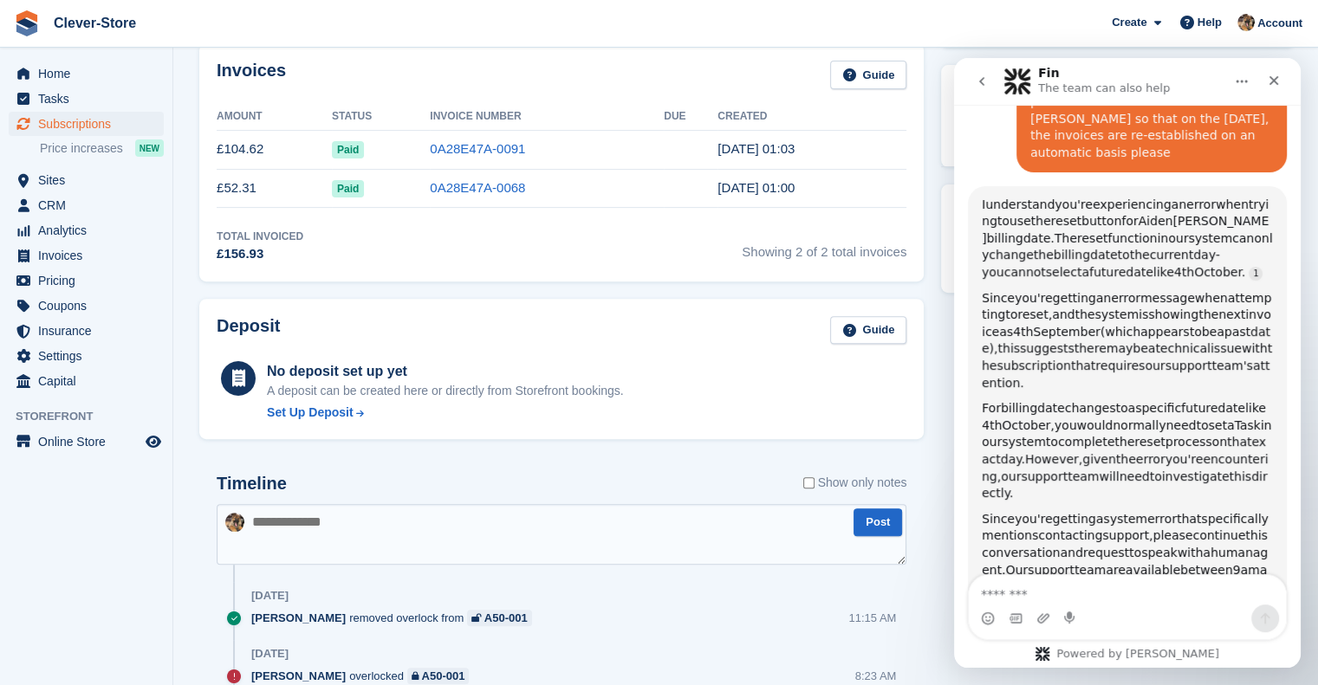
scroll to position [614, 0]
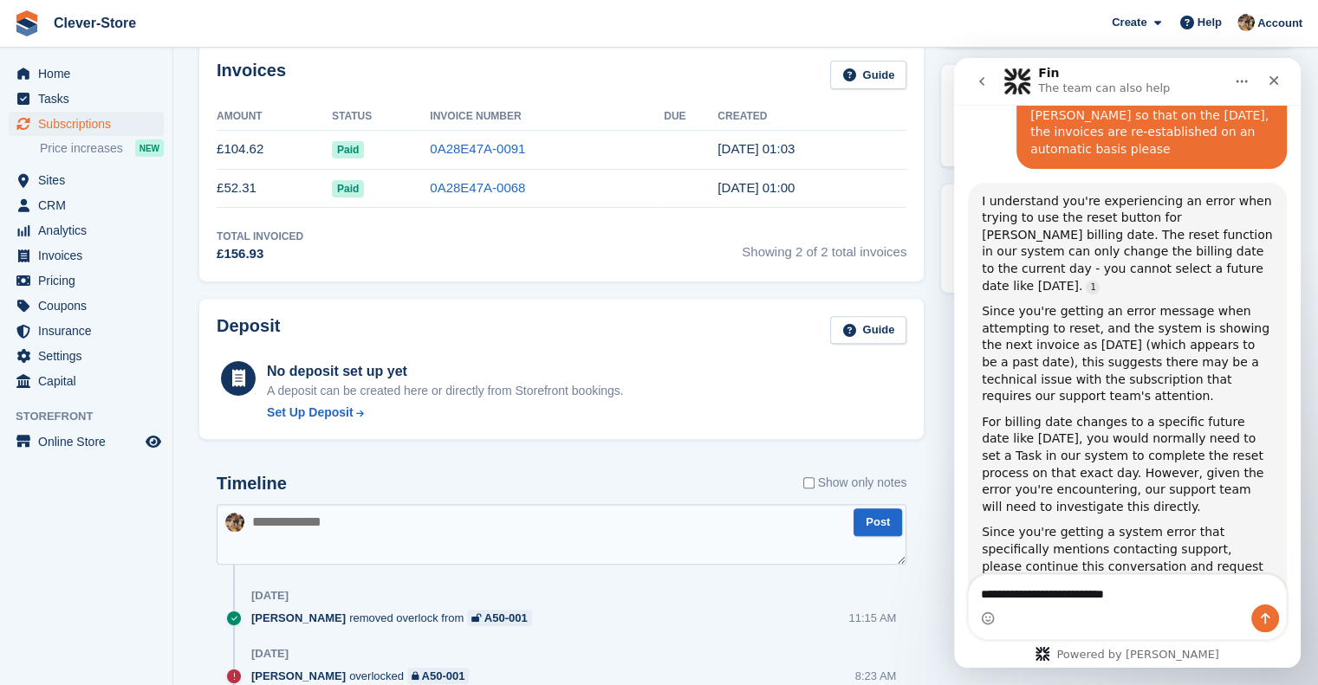
type textarea "**********"
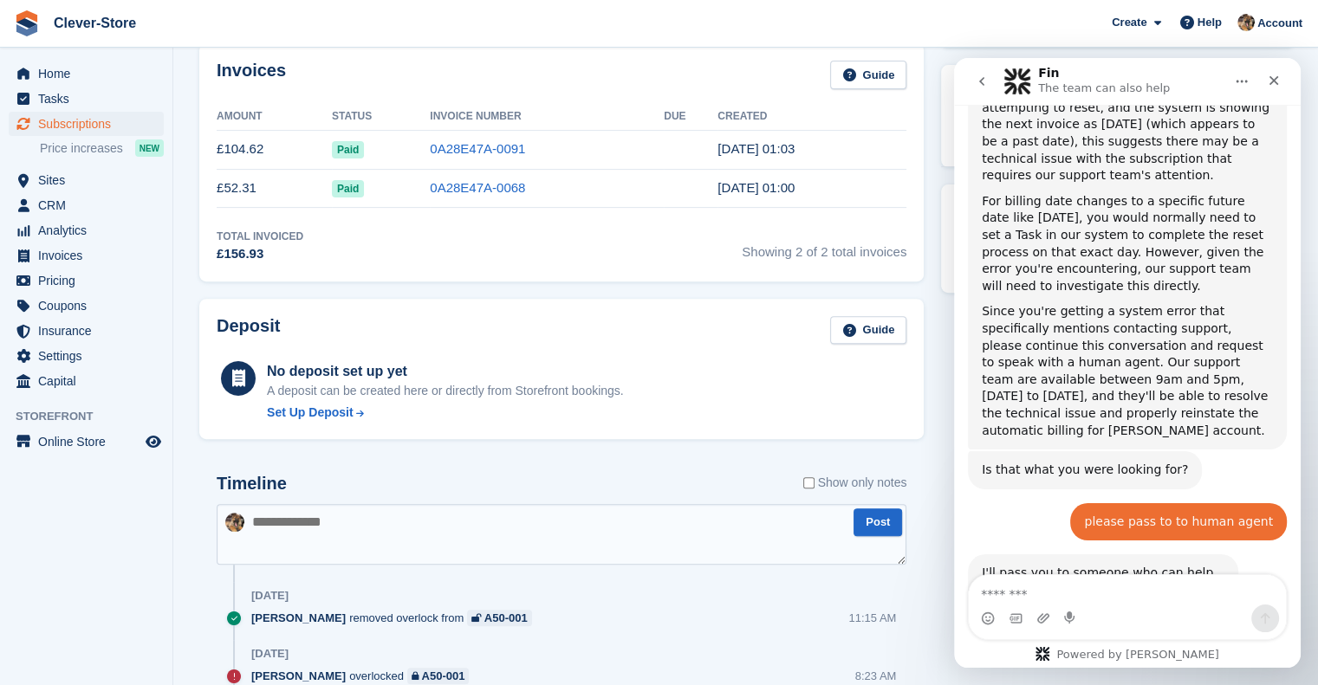
scroll to position [838, 0]
